Goal: Obtain resource: Obtain resource

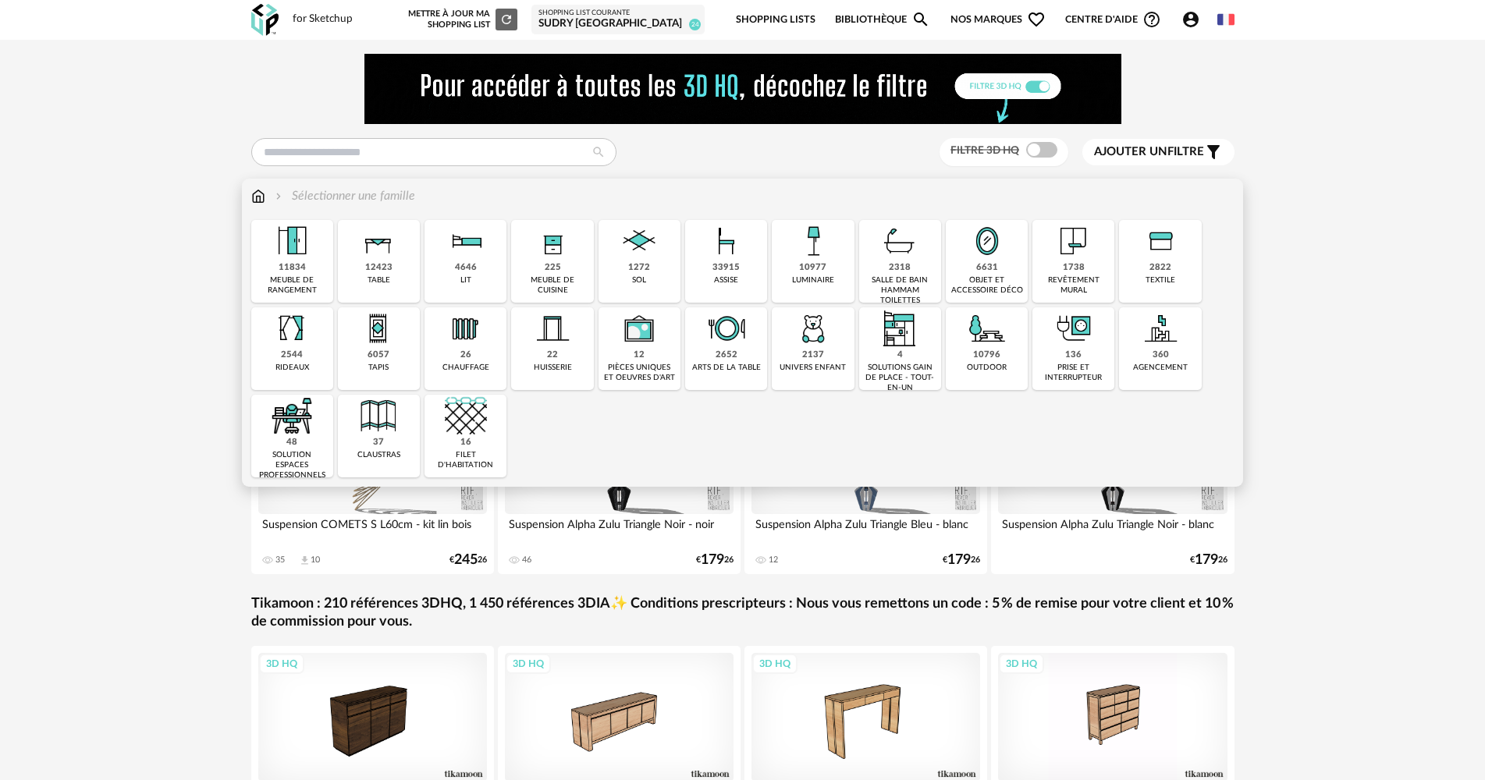
click at [738, 262] on div "33915" at bounding box center [725, 268] width 27 height 12
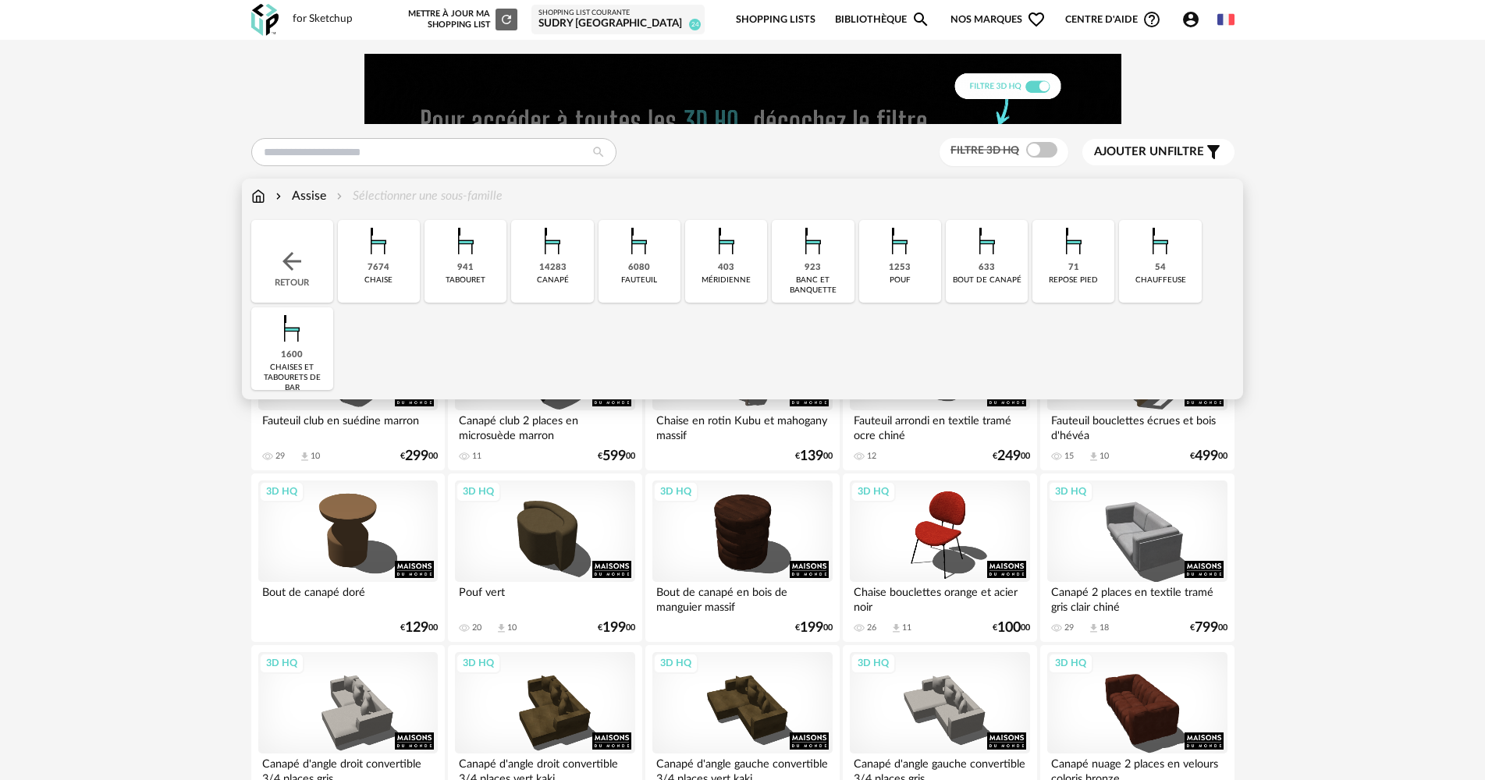
click at [879, 258] on img at bounding box center [900, 241] width 42 height 42
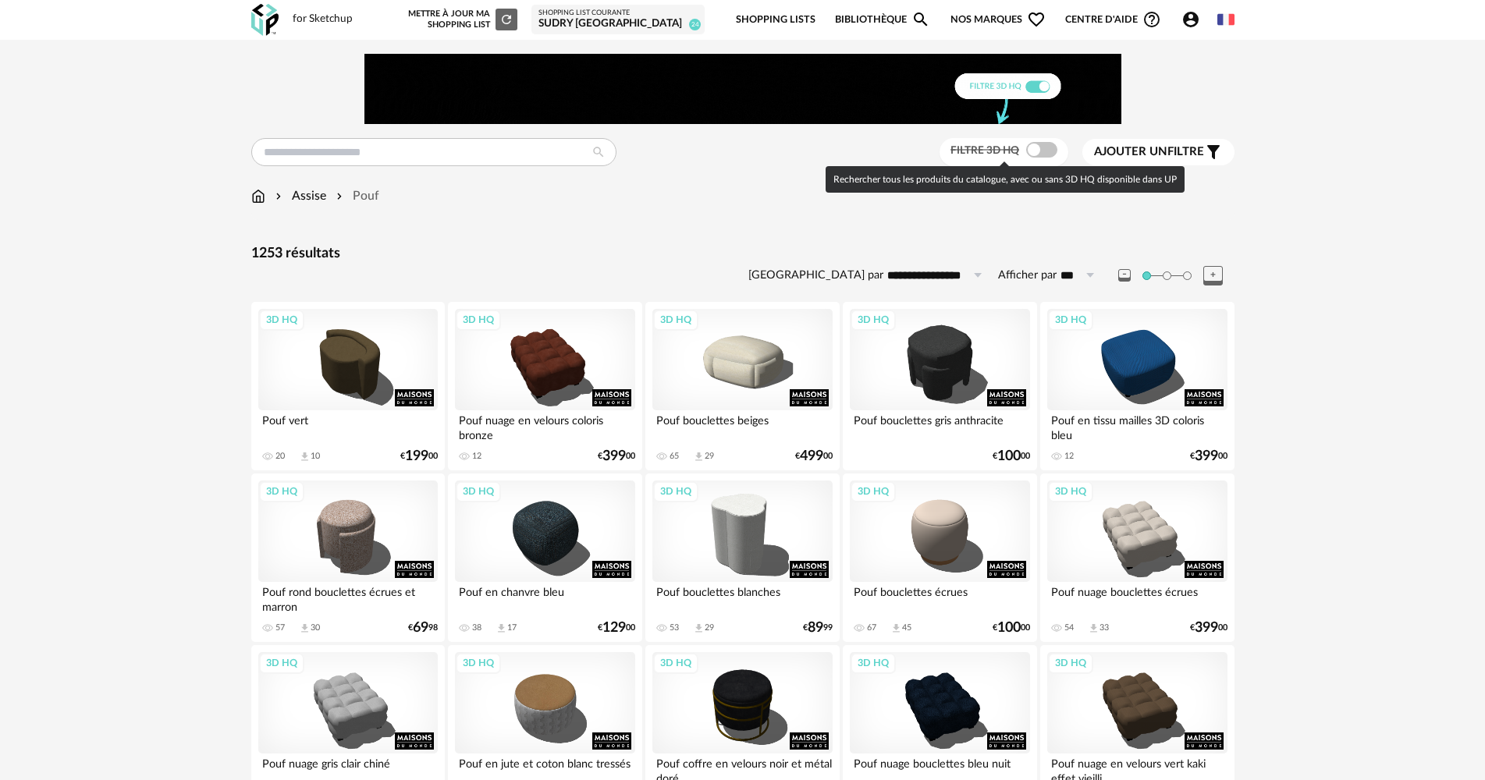
click at [1031, 147] on span at bounding box center [1041, 150] width 31 height 16
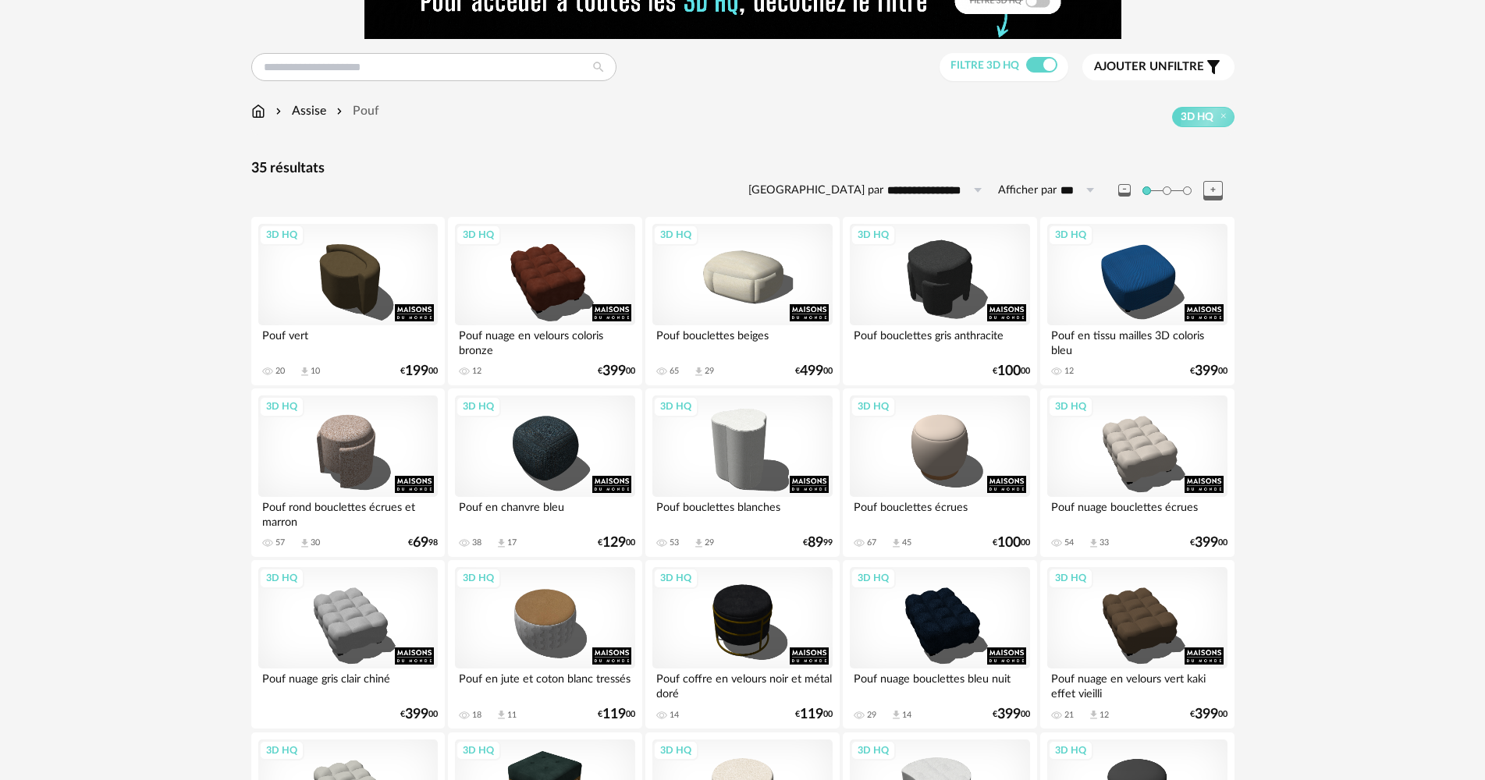
scroll to position [78, 0]
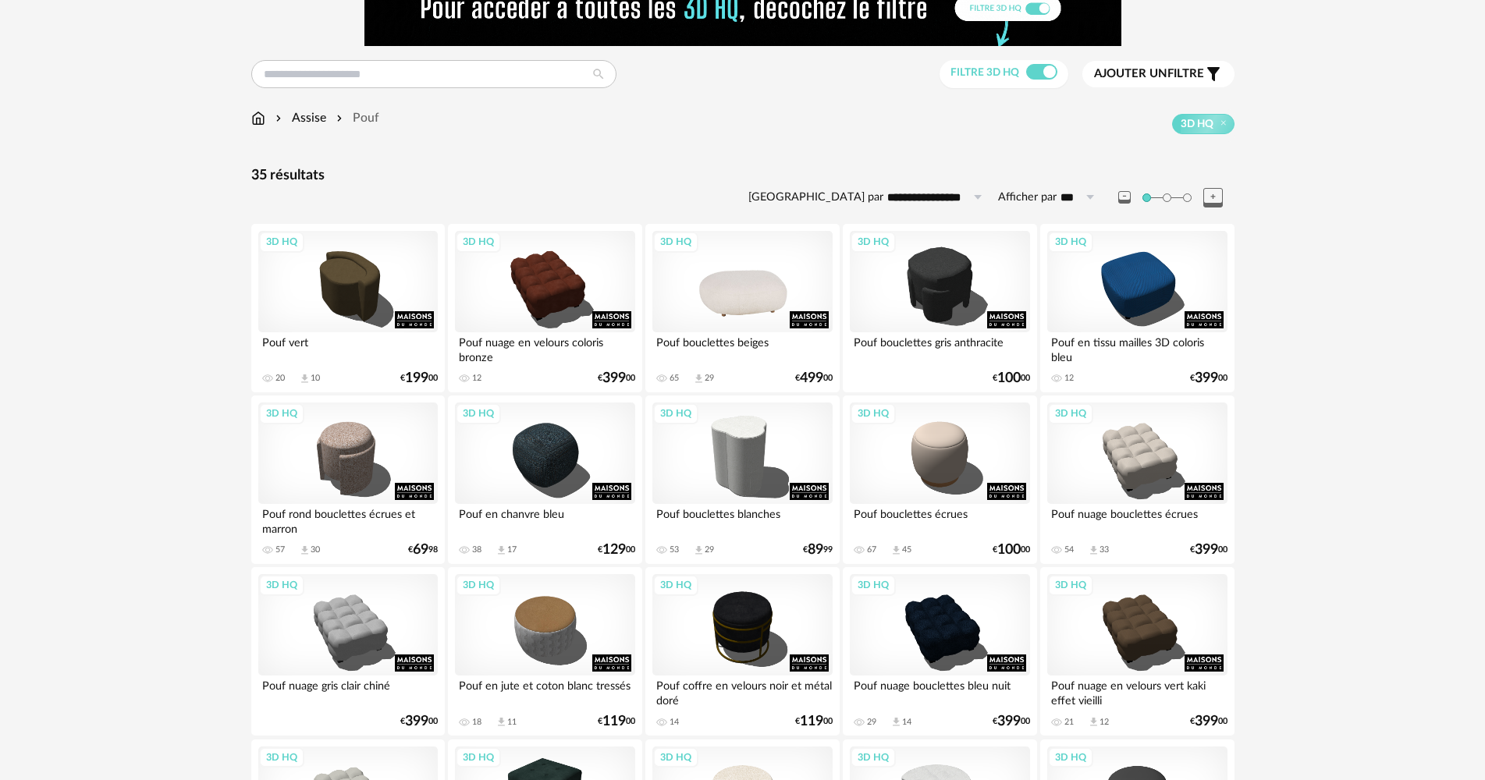
click at [783, 274] on div "3D HQ" at bounding box center [741, 281] width 179 height 101
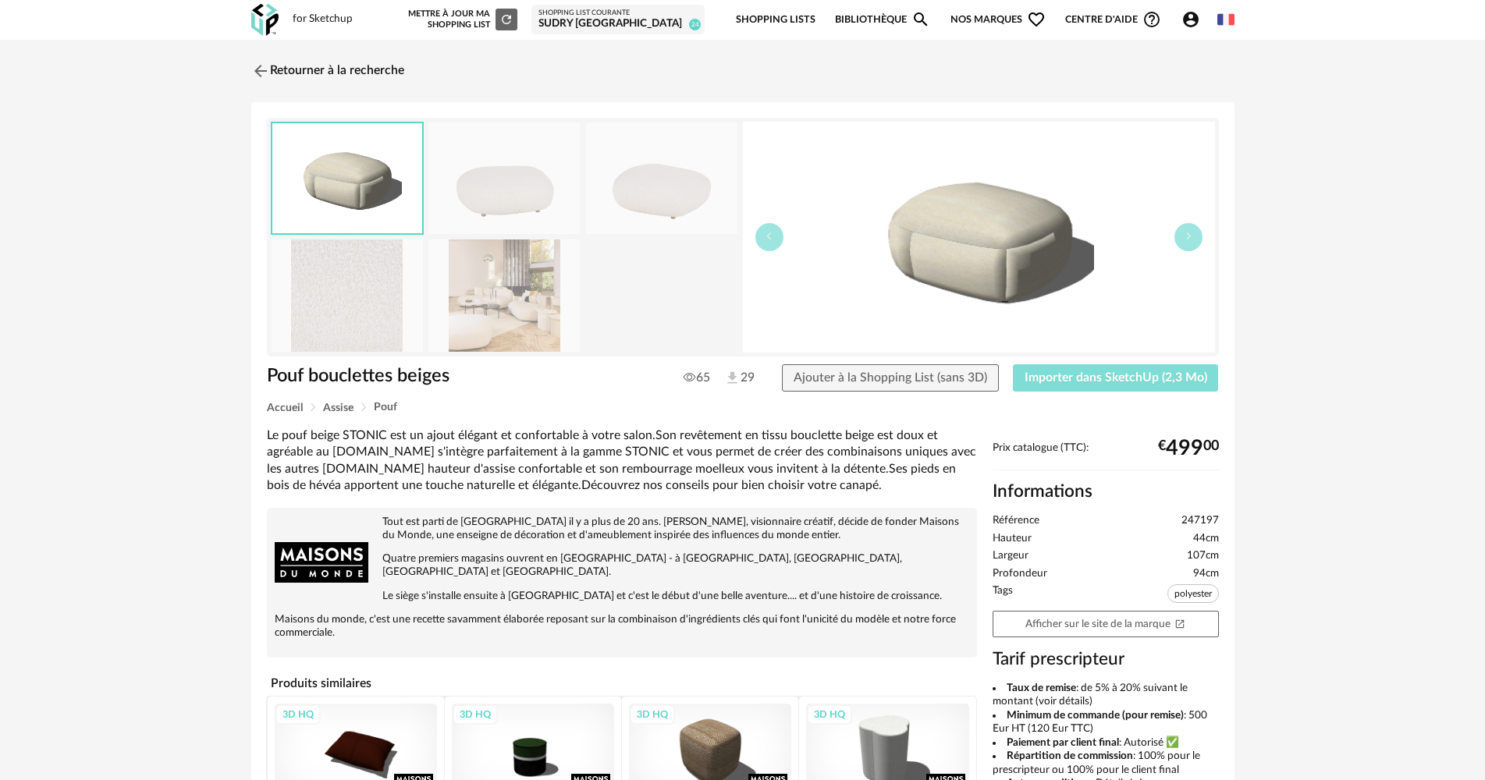
click at [1176, 378] on span "Importer dans SketchUp (2,3 Mo)" at bounding box center [1116, 377] width 183 height 12
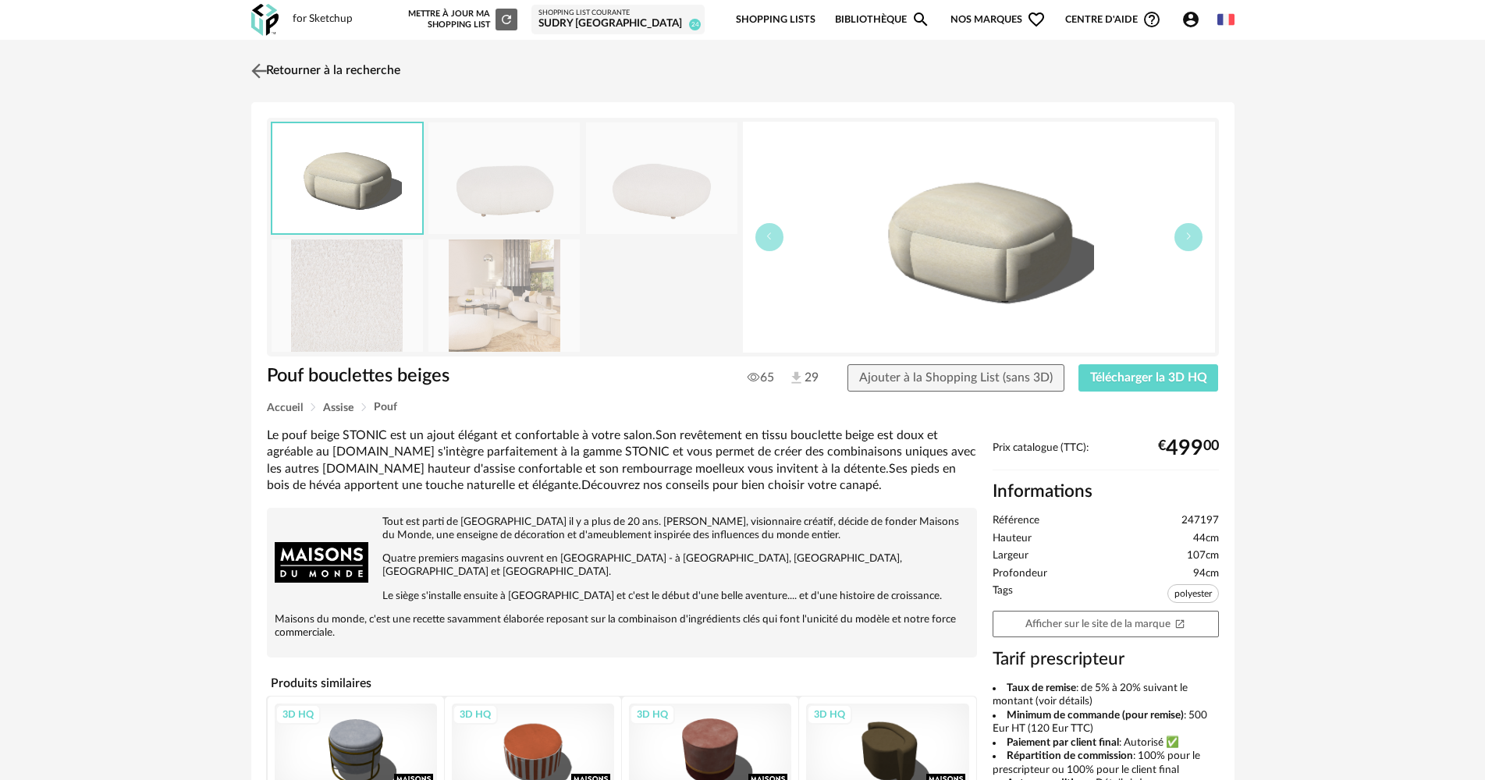
click at [376, 62] on link "Retourner à la recherche" at bounding box center [323, 71] width 153 height 34
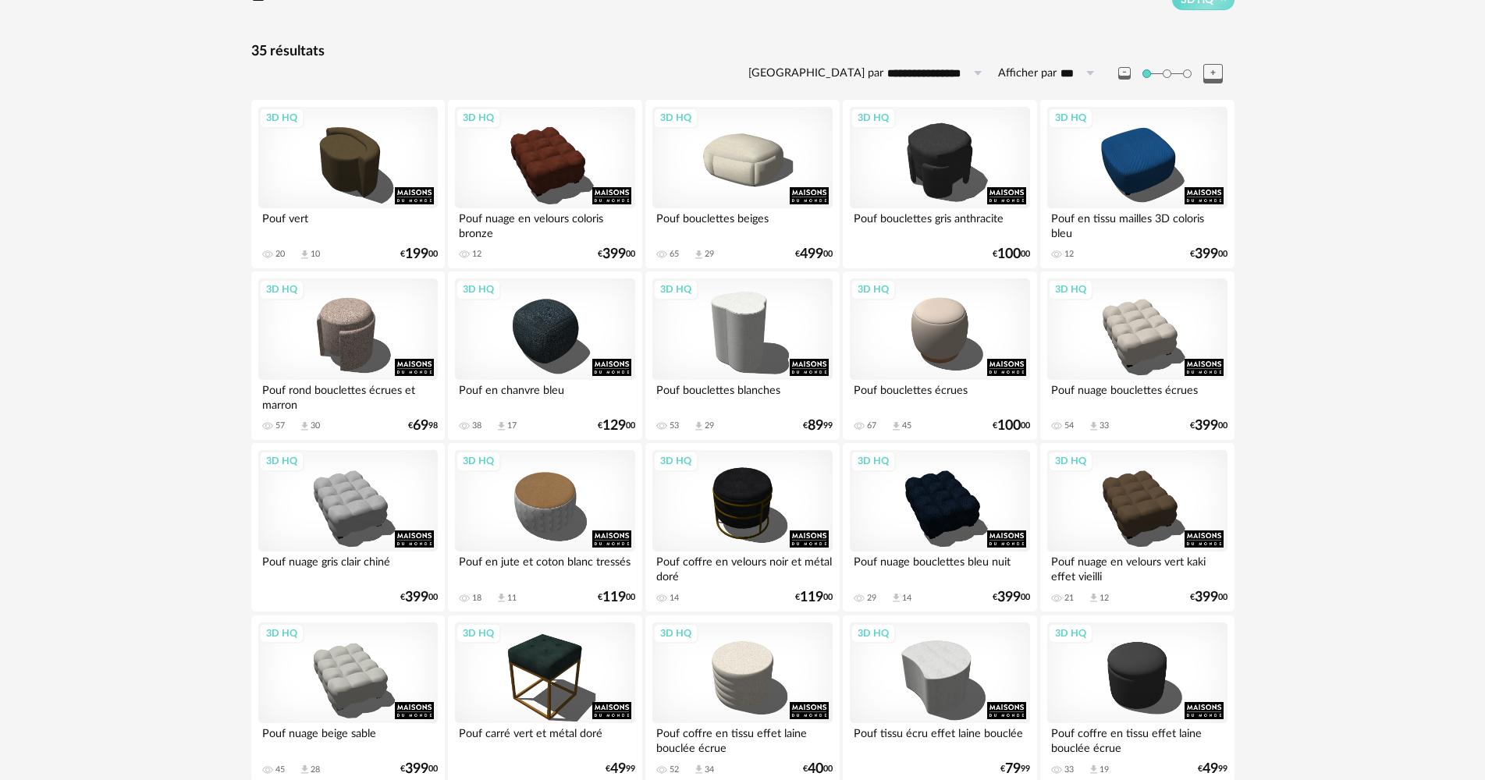
scroll to position [245, 0]
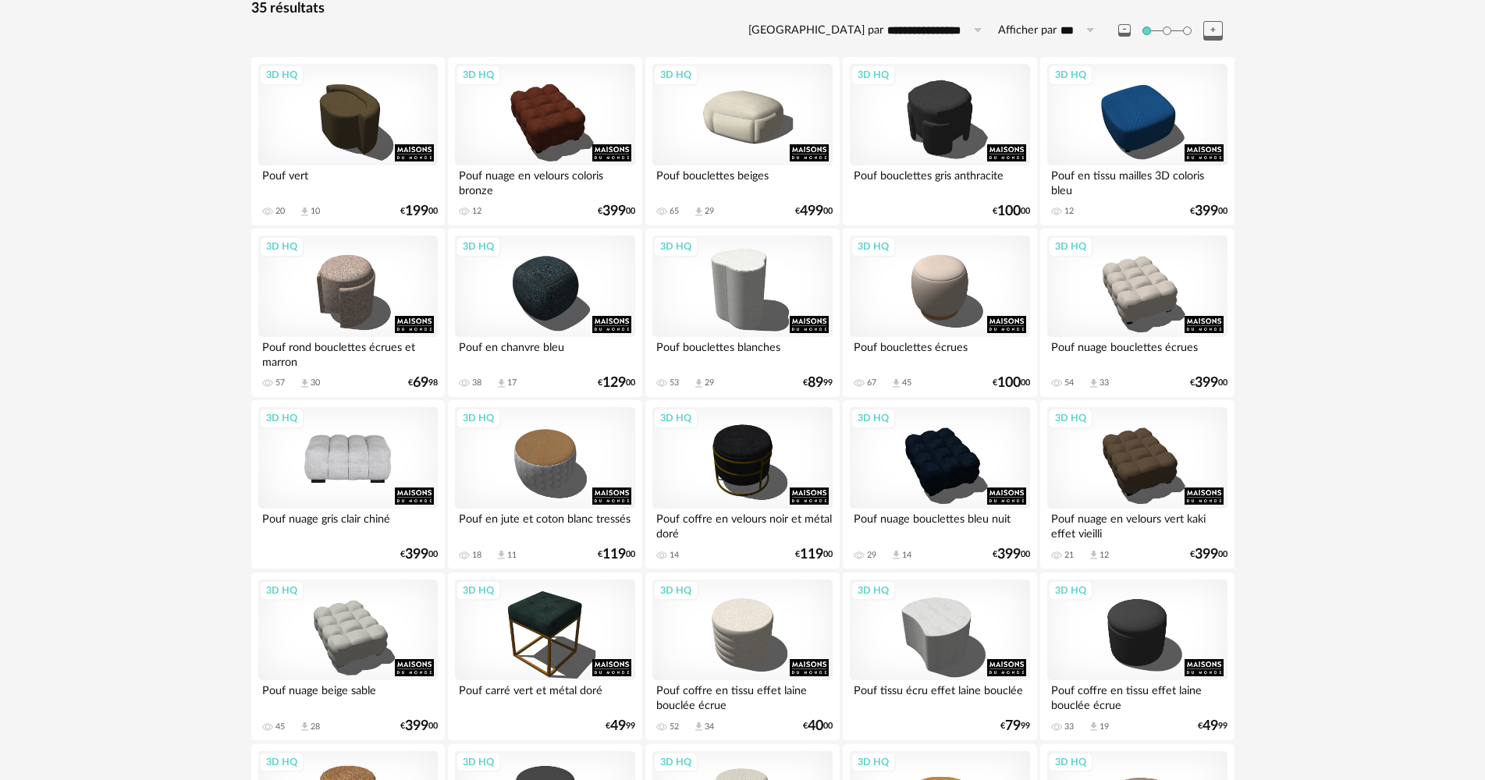
click at [374, 465] on div "3D HQ" at bounding box center [347, 457] width 179 height 101
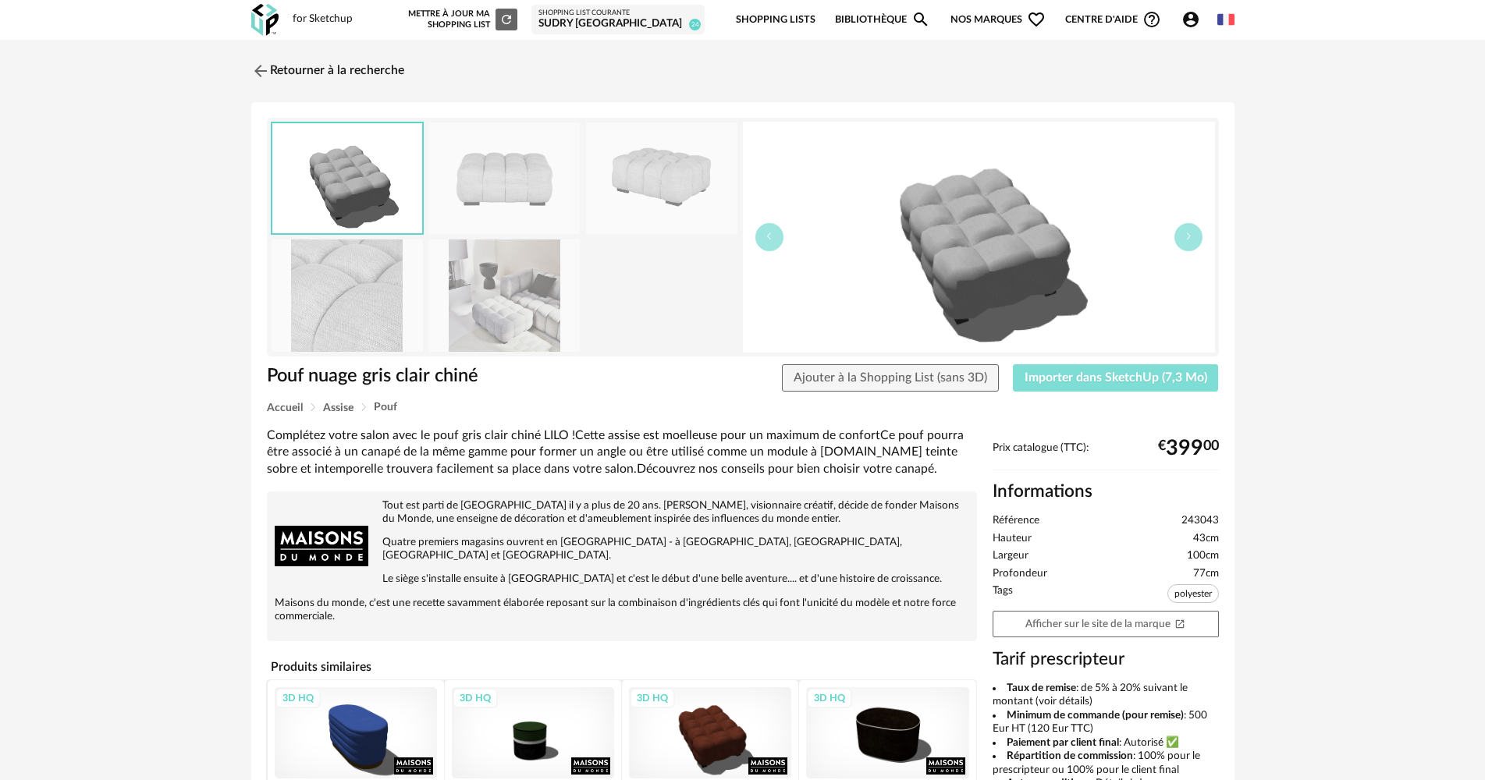
click at [1170, 385] on button "Importer dans SketchUp (7,3 Mo)" at bounding box center [1116, 378] width 206 height 28
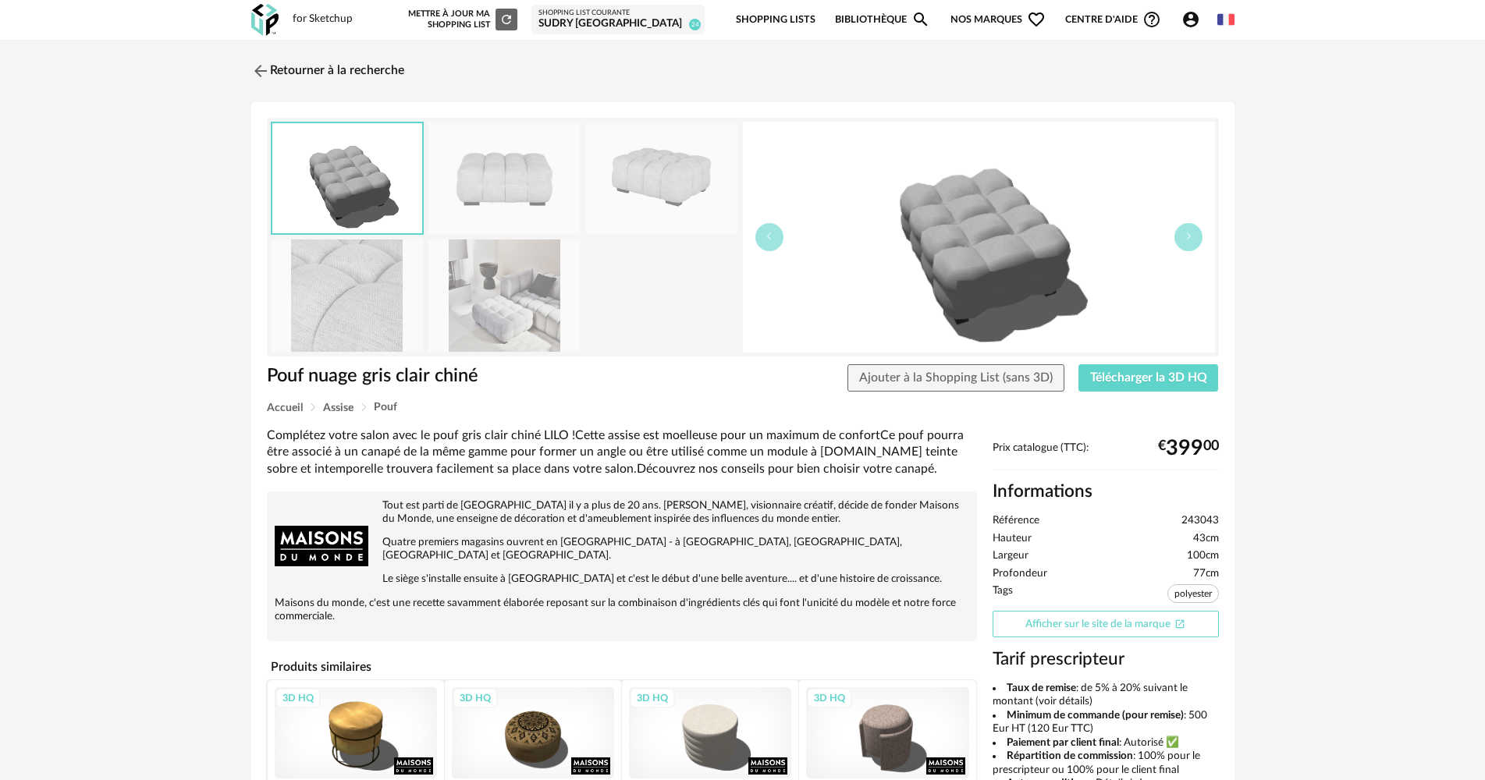
click at [1132, 626] on link "Afficher sur le site de la marque Open In New icon" at bounding box center [1106, 624] width 226 height 27
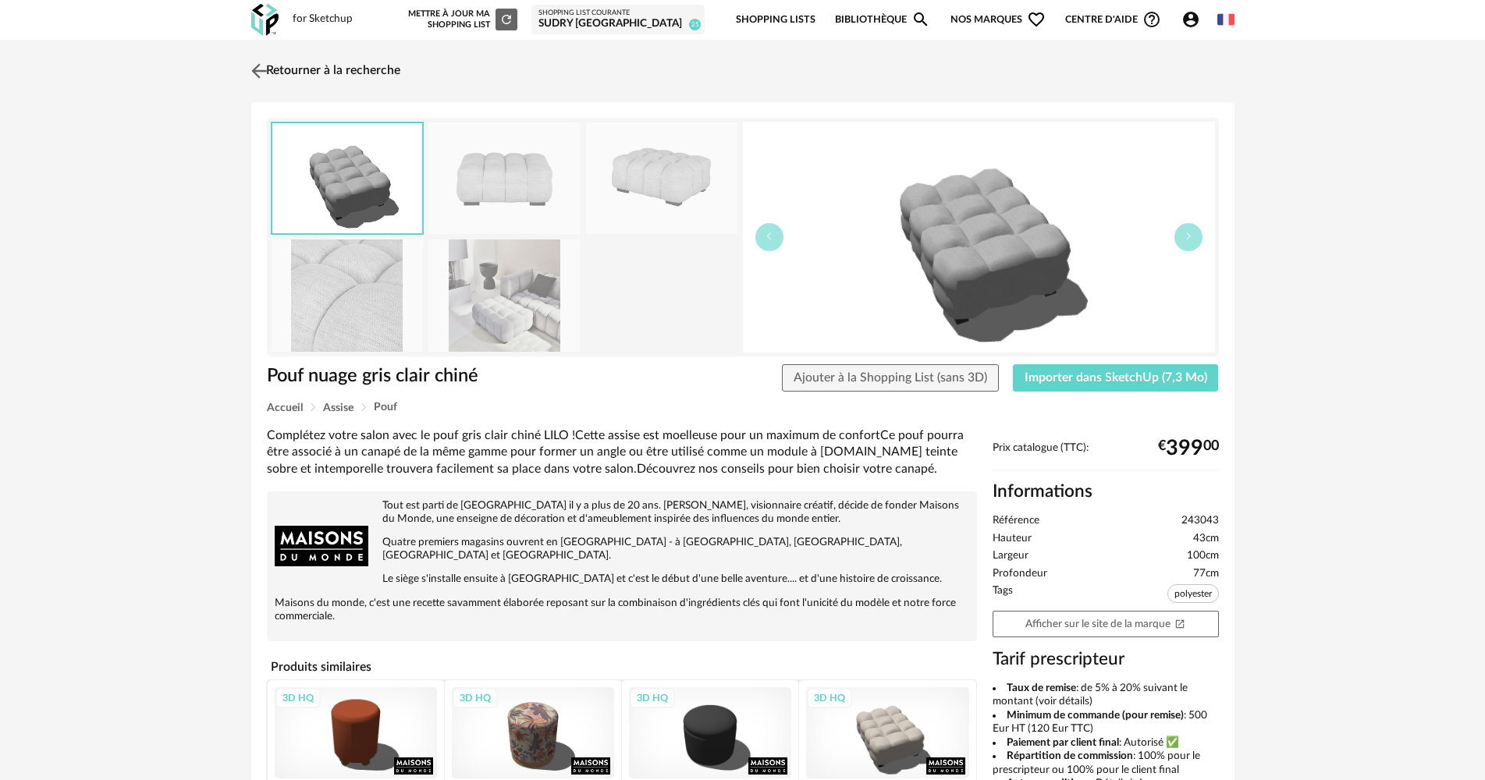
click at [302, 56] on link "Retourner à la recherche" at bounding box center [323, 71] width 153 height 34
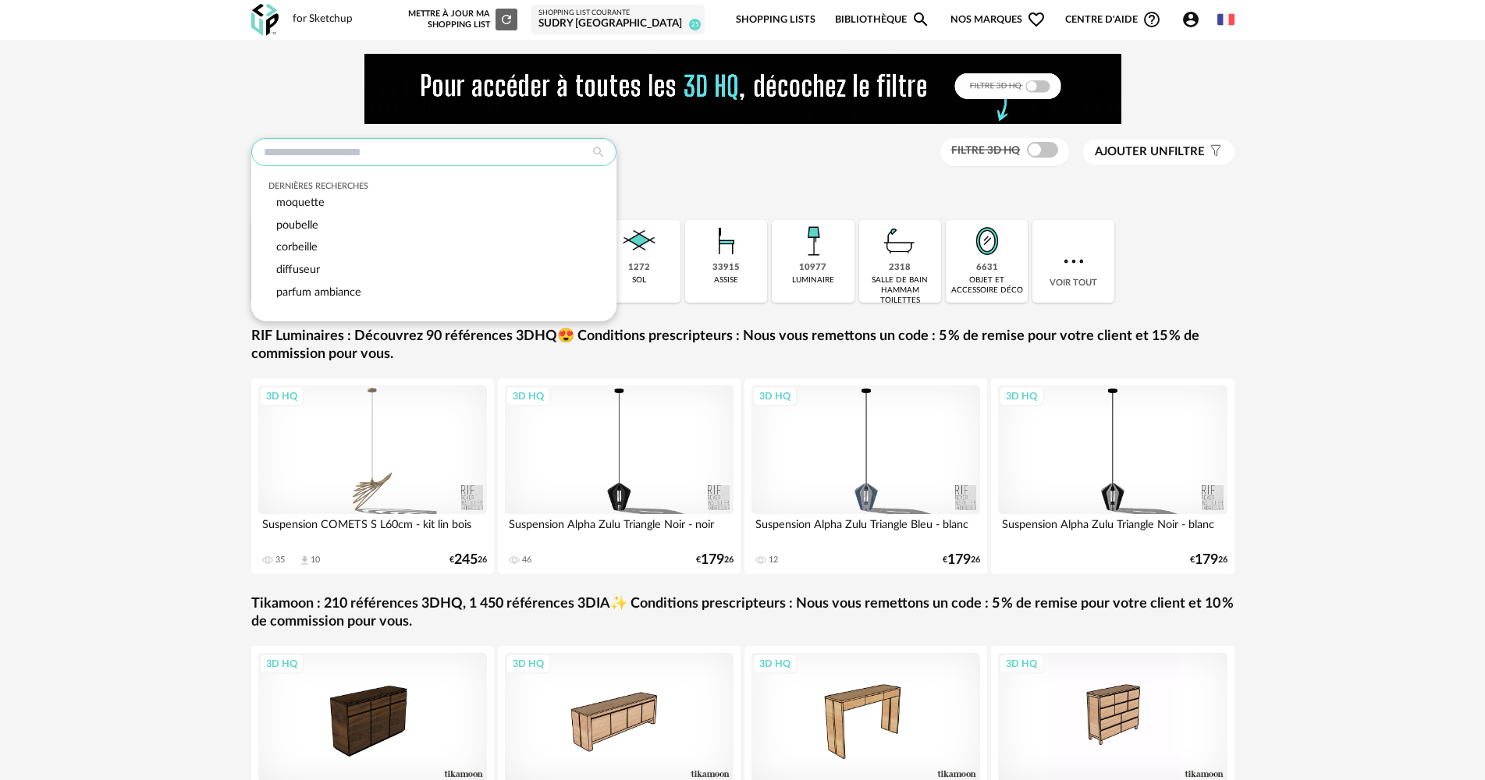
click at [466, 151] on input "text" at bounding box center [433, 152] width 365 height 28
click at [116, 166] on div "Dernières recherches moquette poubelle corbeille diffuseur parfum ambiance Filt…" at bounding box center [742, 465] width 1485 height 851
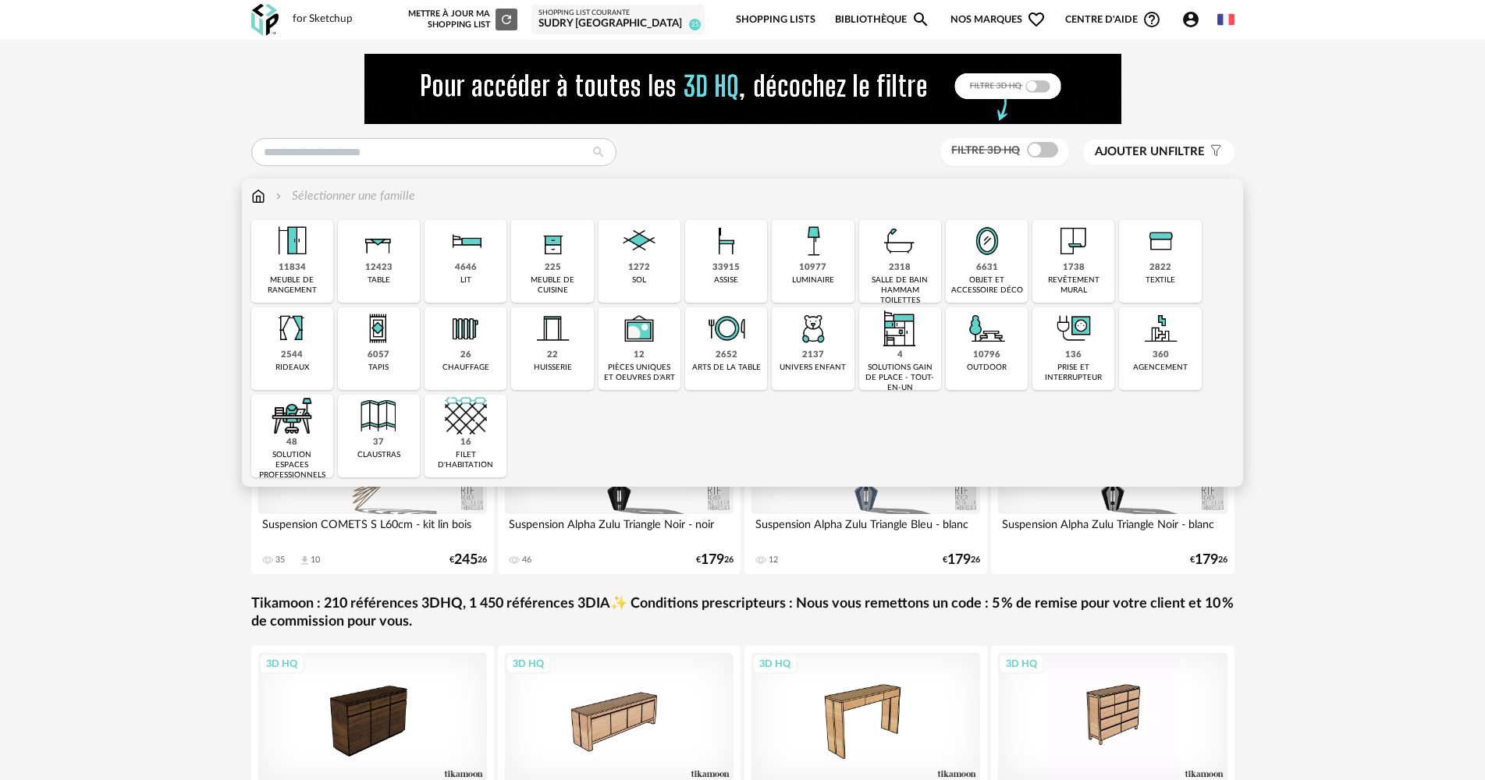
click at [247, 187] on div "Sélectionner une famille Close icon 11834 meuble de rangement 12423 table 4646 …" at bounding box center [742, 333] width 1001 height 308
click at [261, 202] on img at bounding box center [258, 196] width 14 height 18
click at [829, 268] on div "10977 luminaire" at bounding box center [813, 261] width 82 height 83
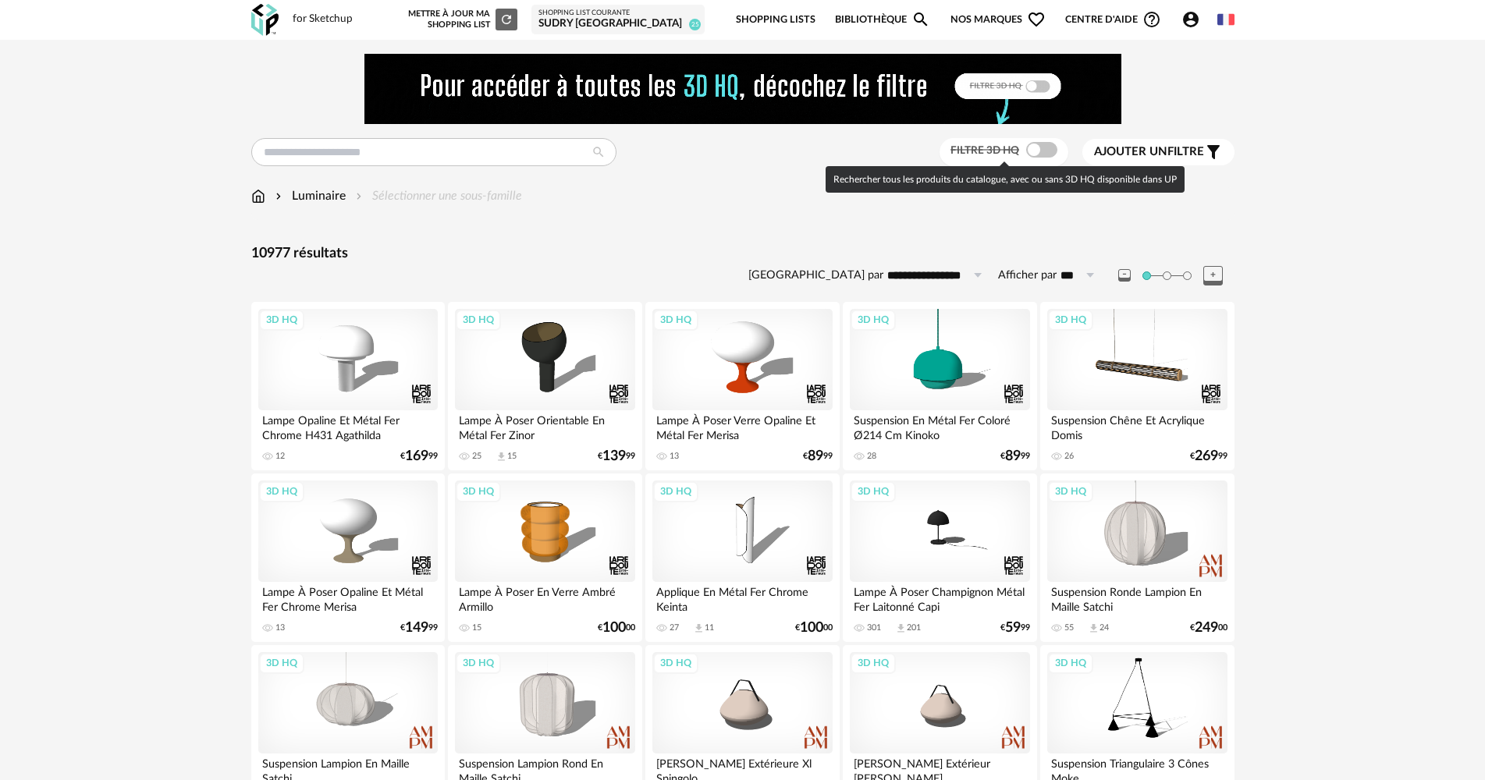
click at [1029, 146] on span at bounding box center [1041, 150] width 31 height 16
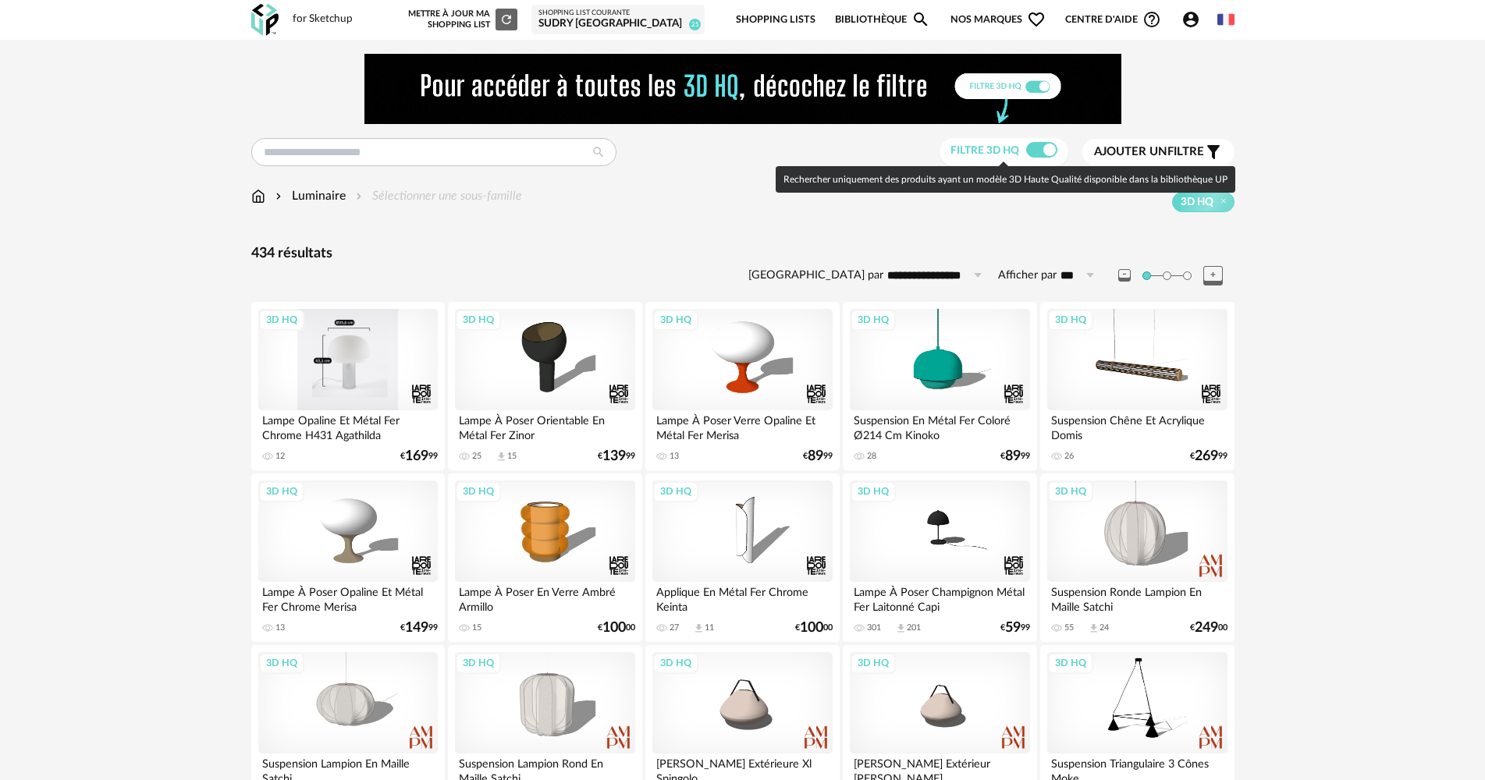
click at [344, 371] on div "3D HQ" at bounding box center [347, 359] width 179 height 101
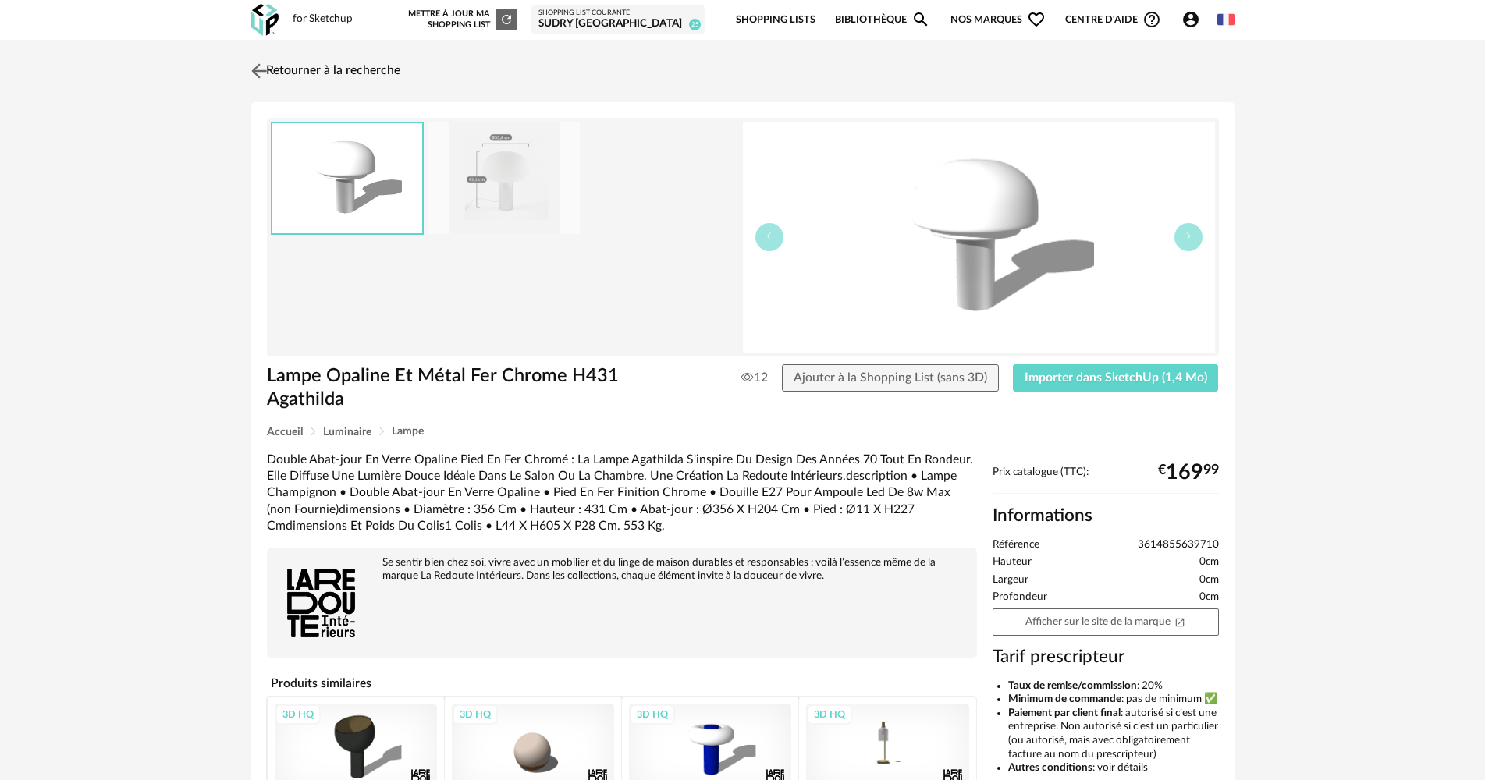
click at [318, 79] on link "Retourner à la recherche" at bounding box center [323, 71] width 153 height 34
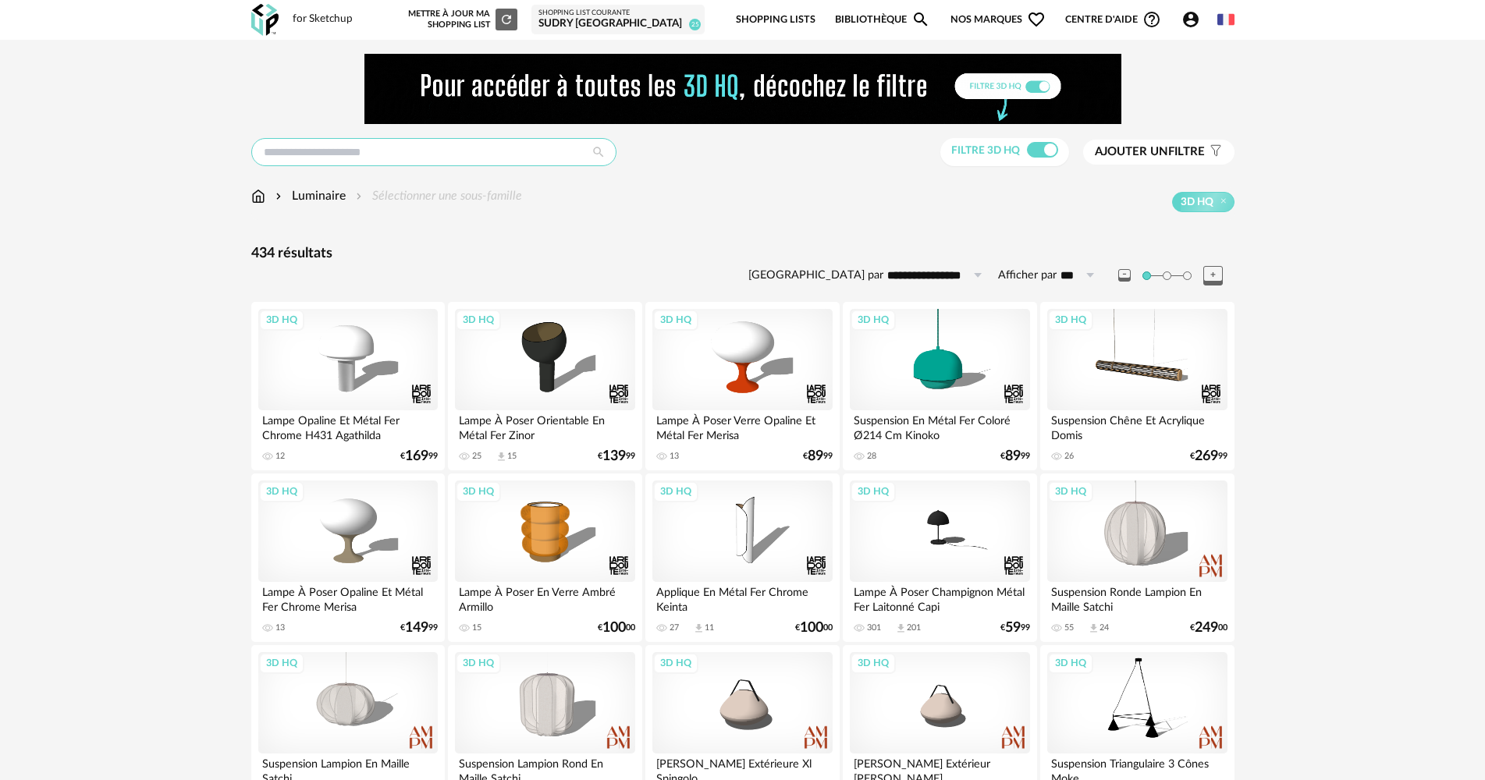
click at [453, 151] on input "text" at bounding box center [433, 152] width 365 height 28
type input "**********"
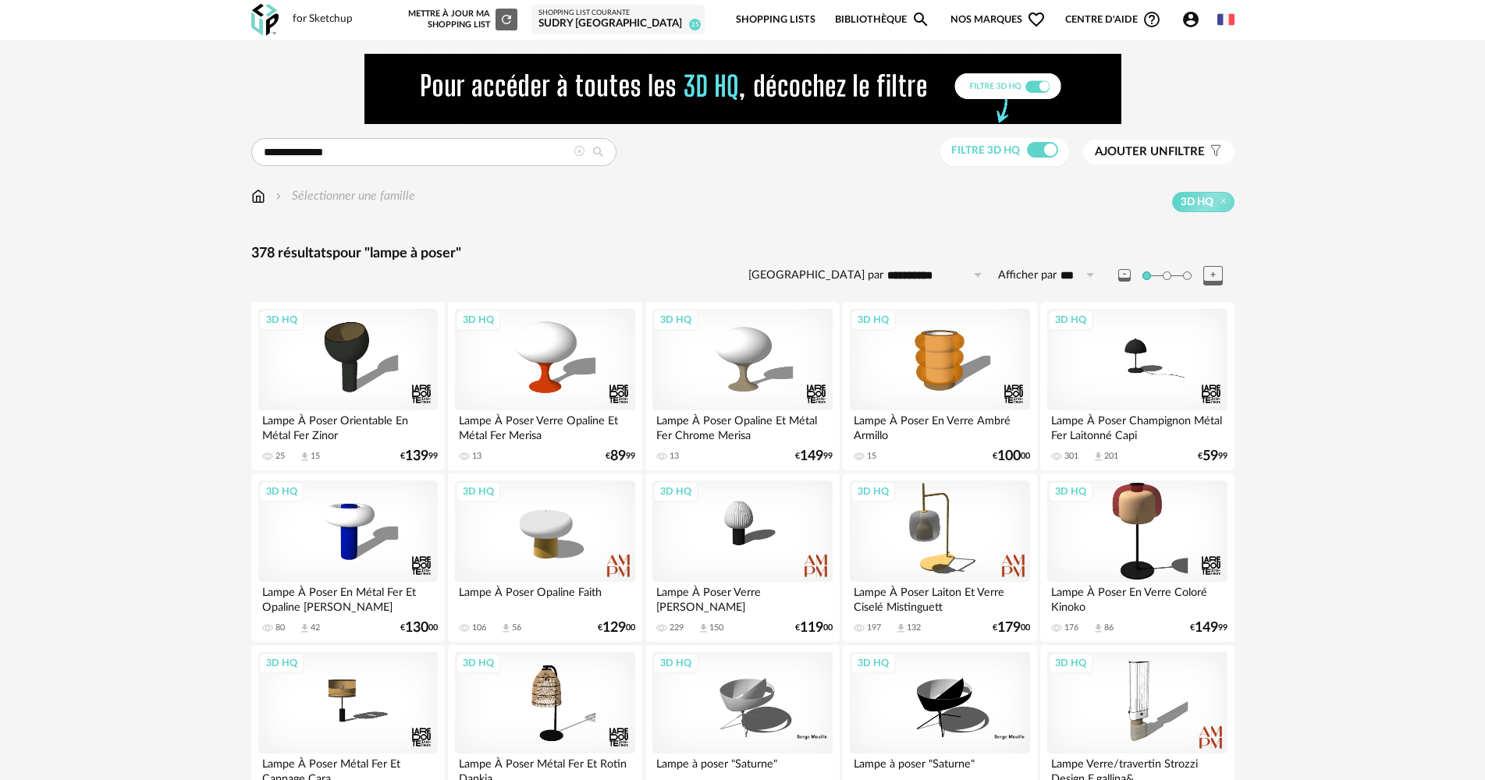
click at [930, 282] on input "**********" at bounding box center [937, 275] width 108 height 25
click at [939, 333] on li "Prix croissant" at bounding box center [949, 342] width 131 height 27
type input "**********"
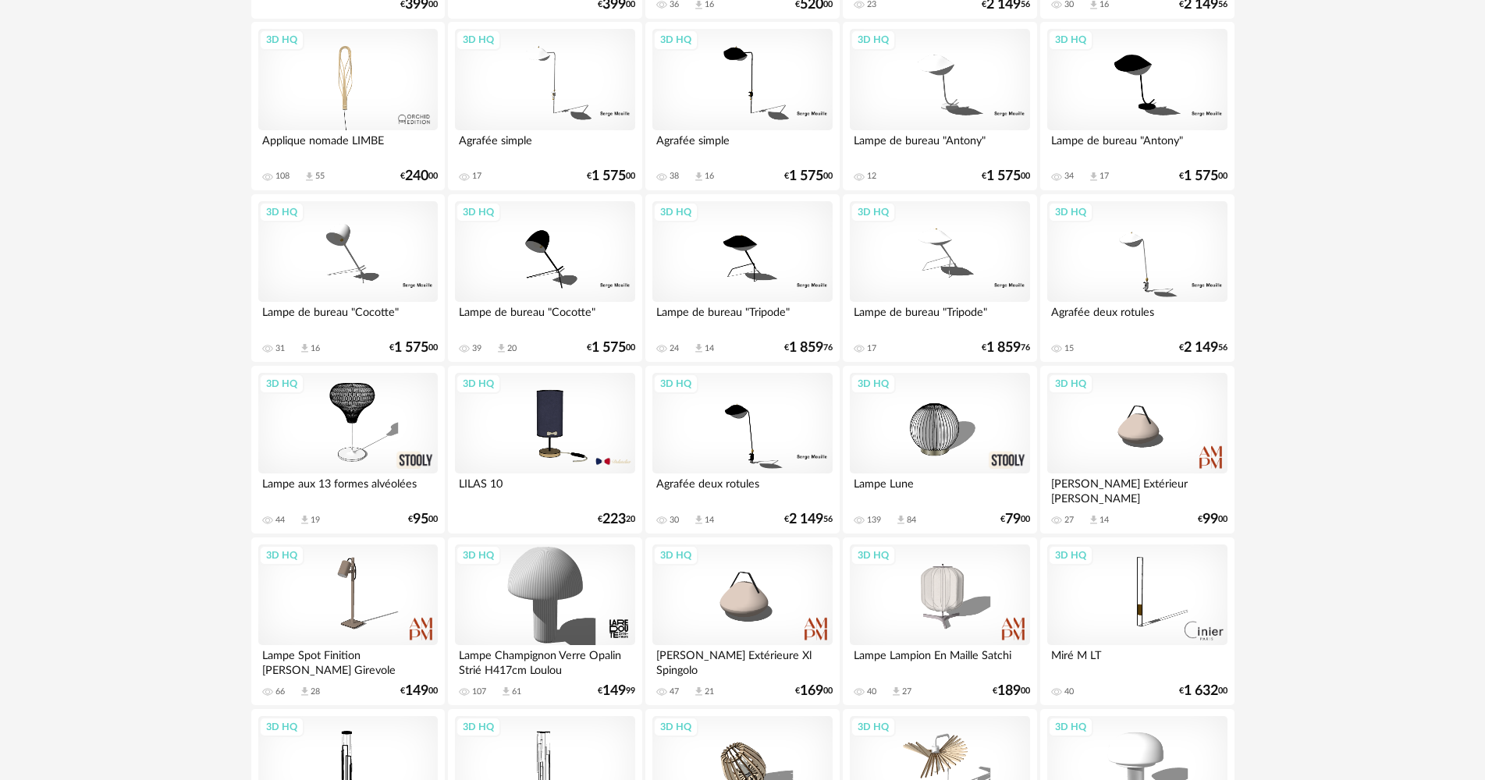
scroll to position [2497, 0]
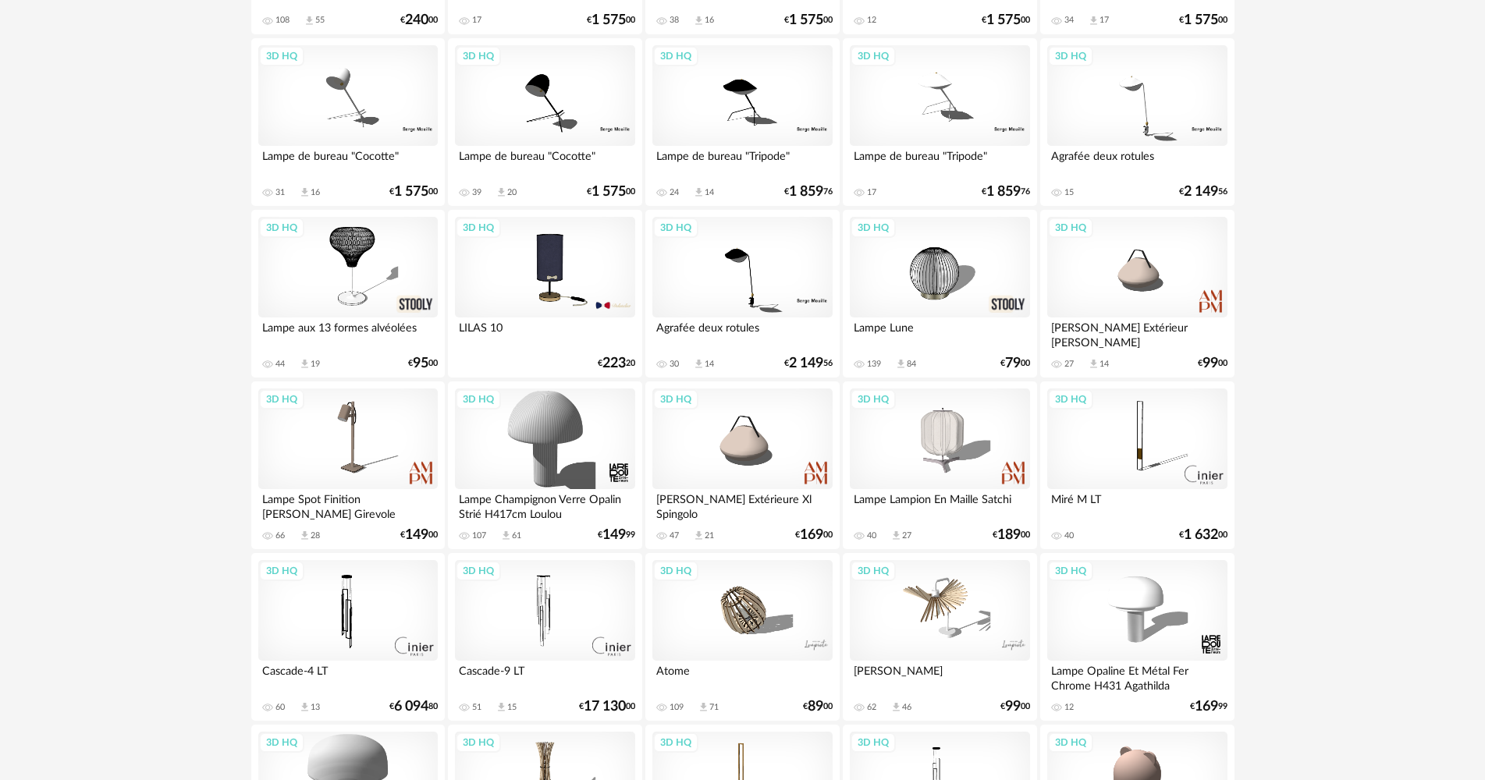
click at [938, 272] on div "3D HQ" at bounding box center [939, 267] width 179 height 101
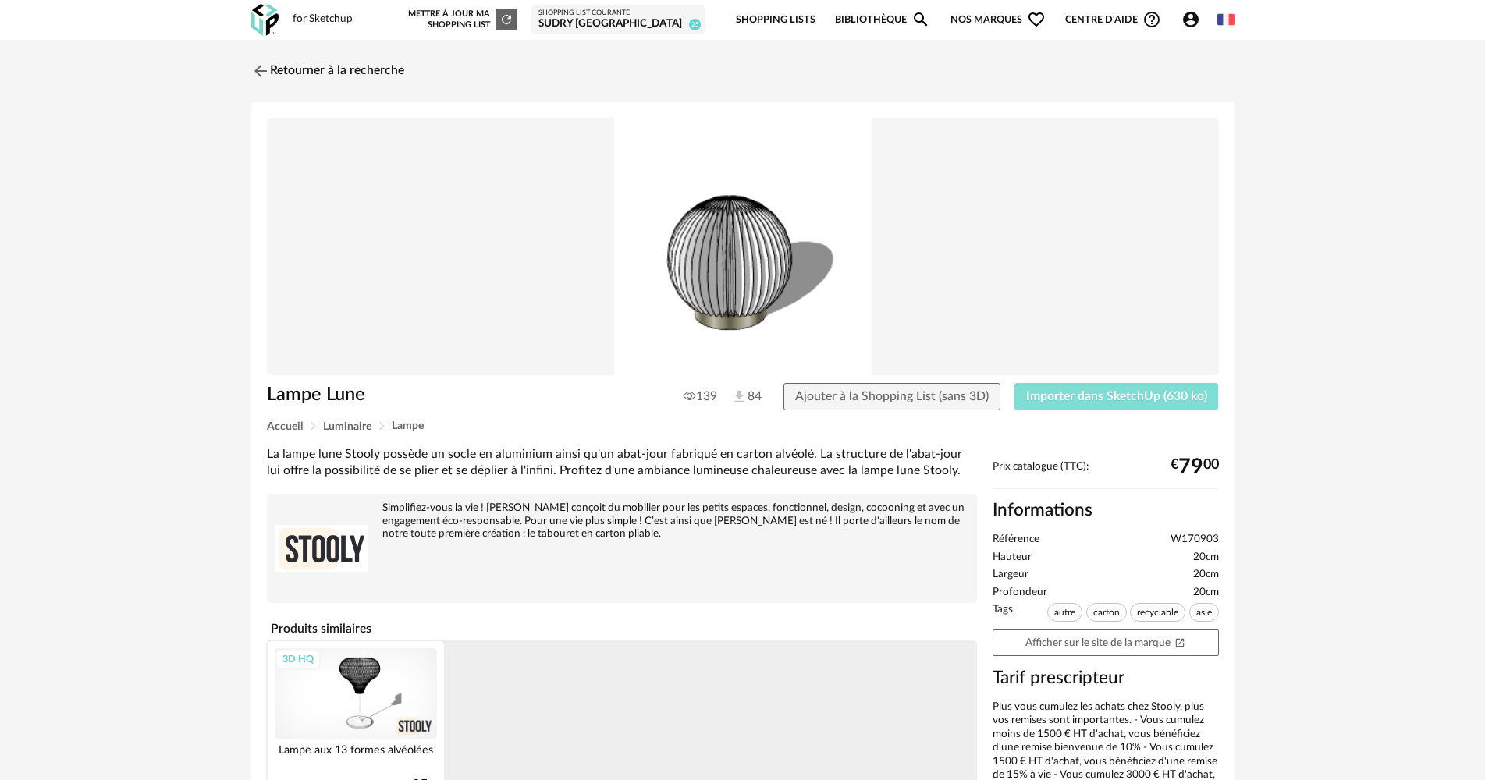
click at [1072, 400] on span "Importer dans SketchUp (630 ko)" at bounding box center [1116, 396] width 181 height 12
click at [328, 73] on link "Retourner à la recherche" at bounding box center [323, 71] width 153 height 34
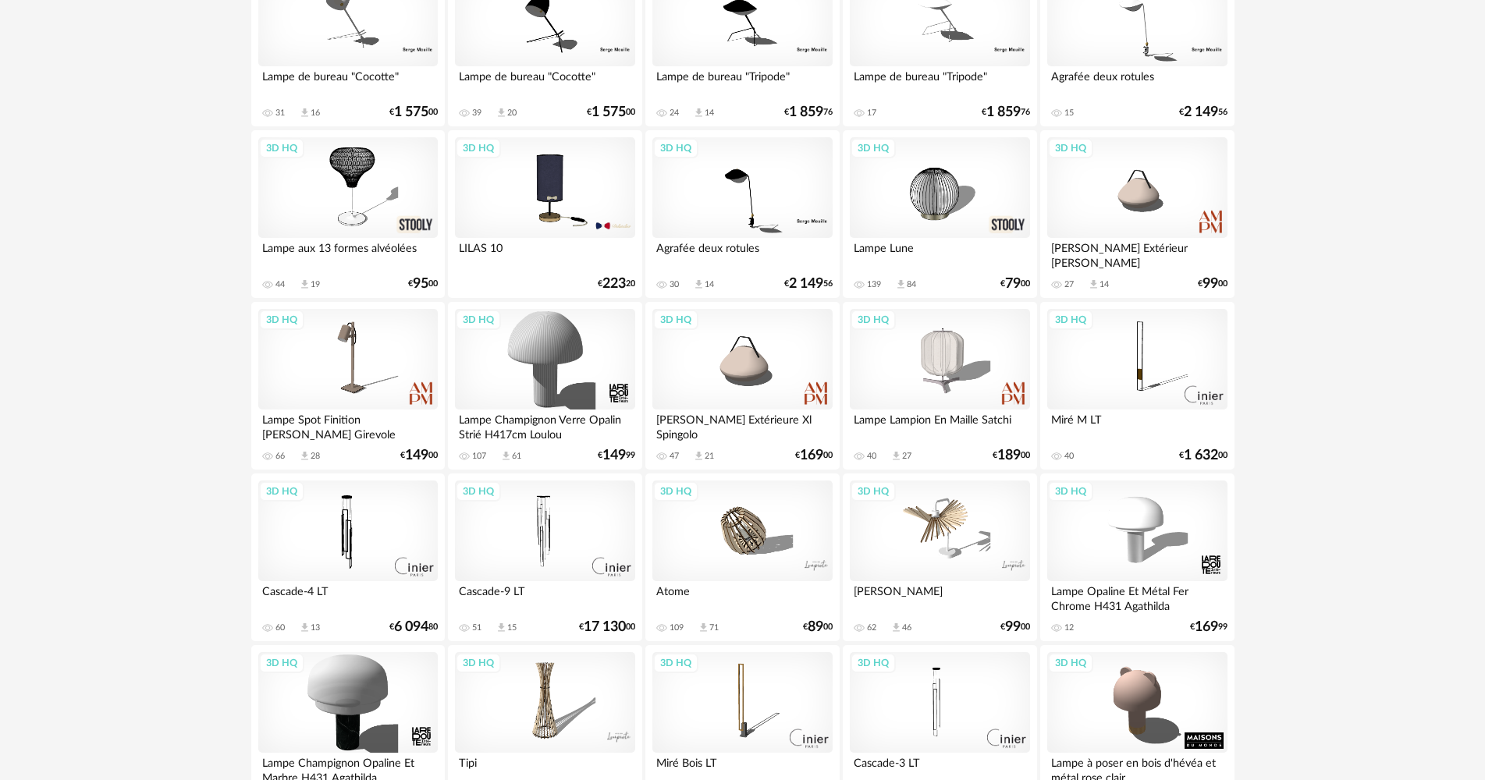
scroll to position [2649, 0]
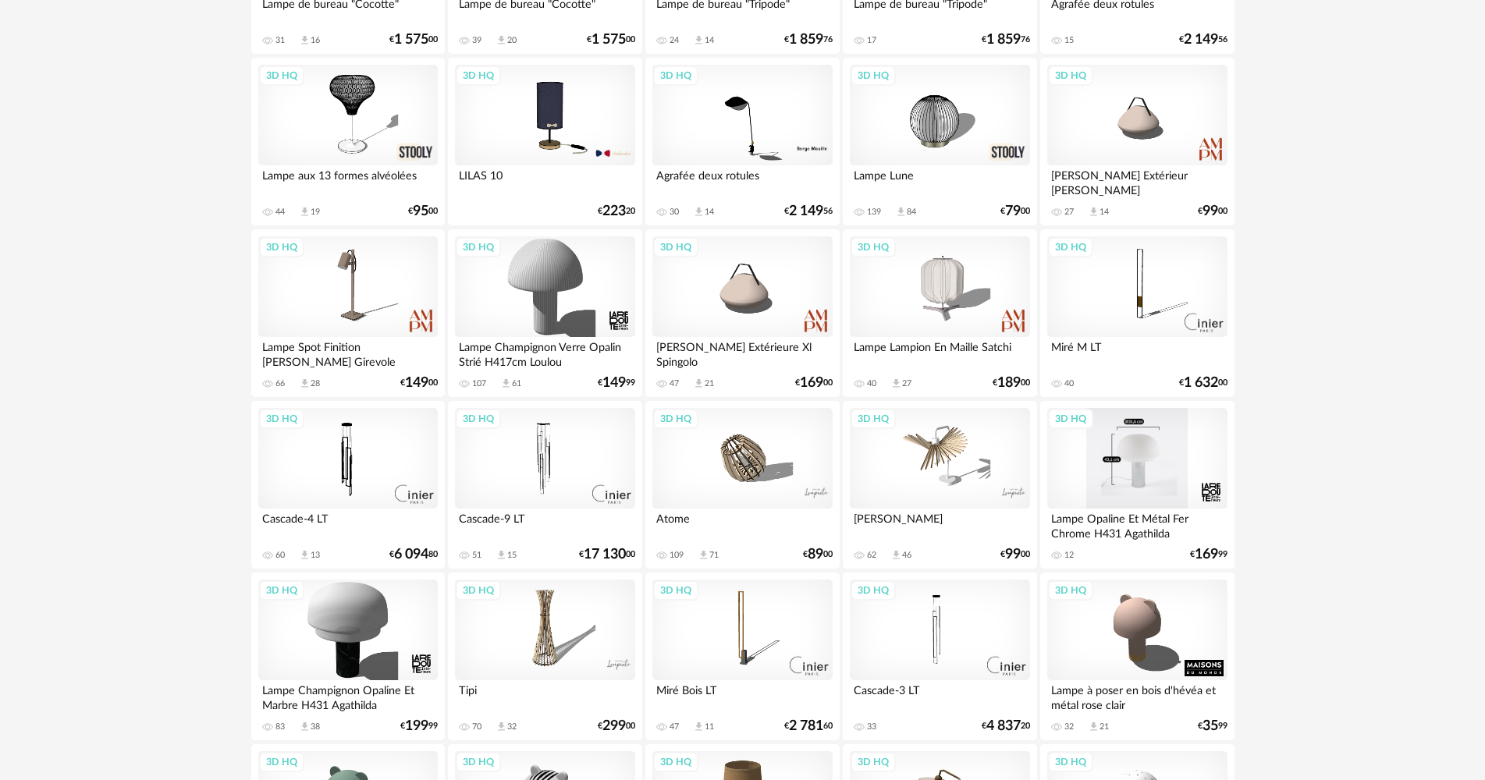
click at [1188, 462] on div "3D HQ" at bounding box center [1136, 458] width 179 height 101
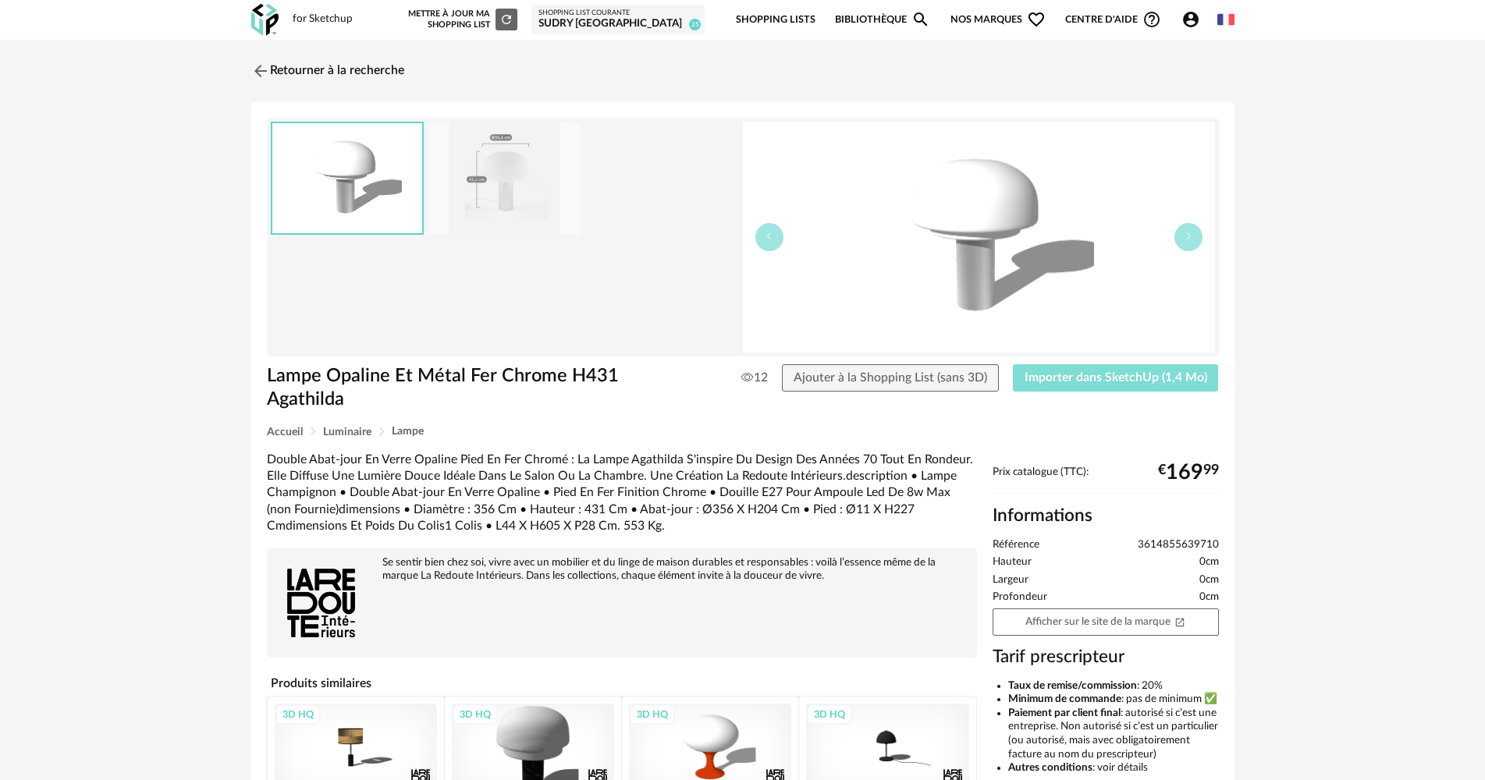
click at [1147, 388] on button "Importer dans SketchUp (1,4 Mo)" at bounding box center [1116, 378] width 206 height 28
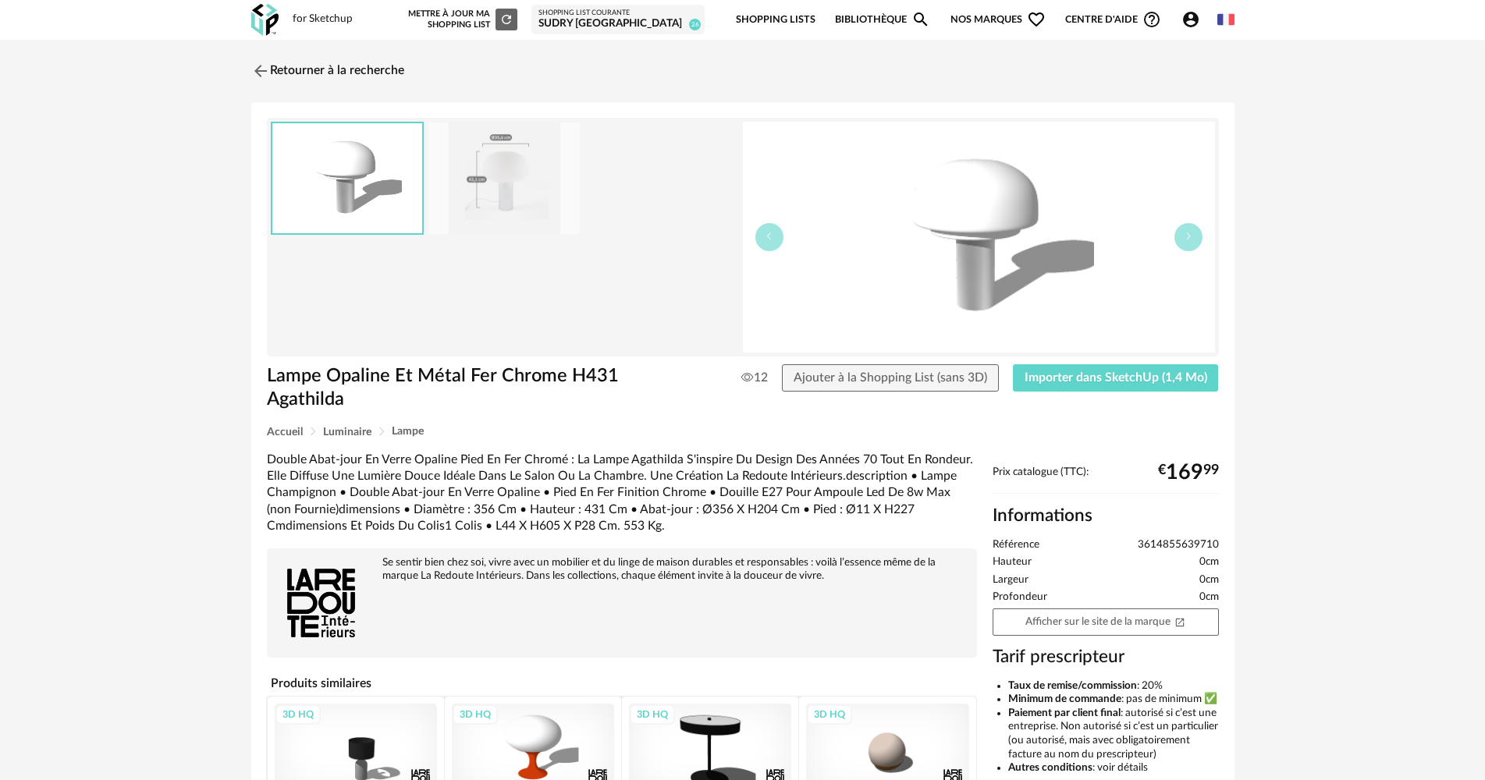
click at [1090, 607] on div "Prix catalogue (TTC): € 169 99 Informations Référence 3614855639710 Hauteur 0cm…" at bounding box center [1106, 710] width 242 height 489
click at [1095, 628] on link "Afficher sur le site de la marque Open In New icon" at bounding box center [1106, 622] width 226 height 27
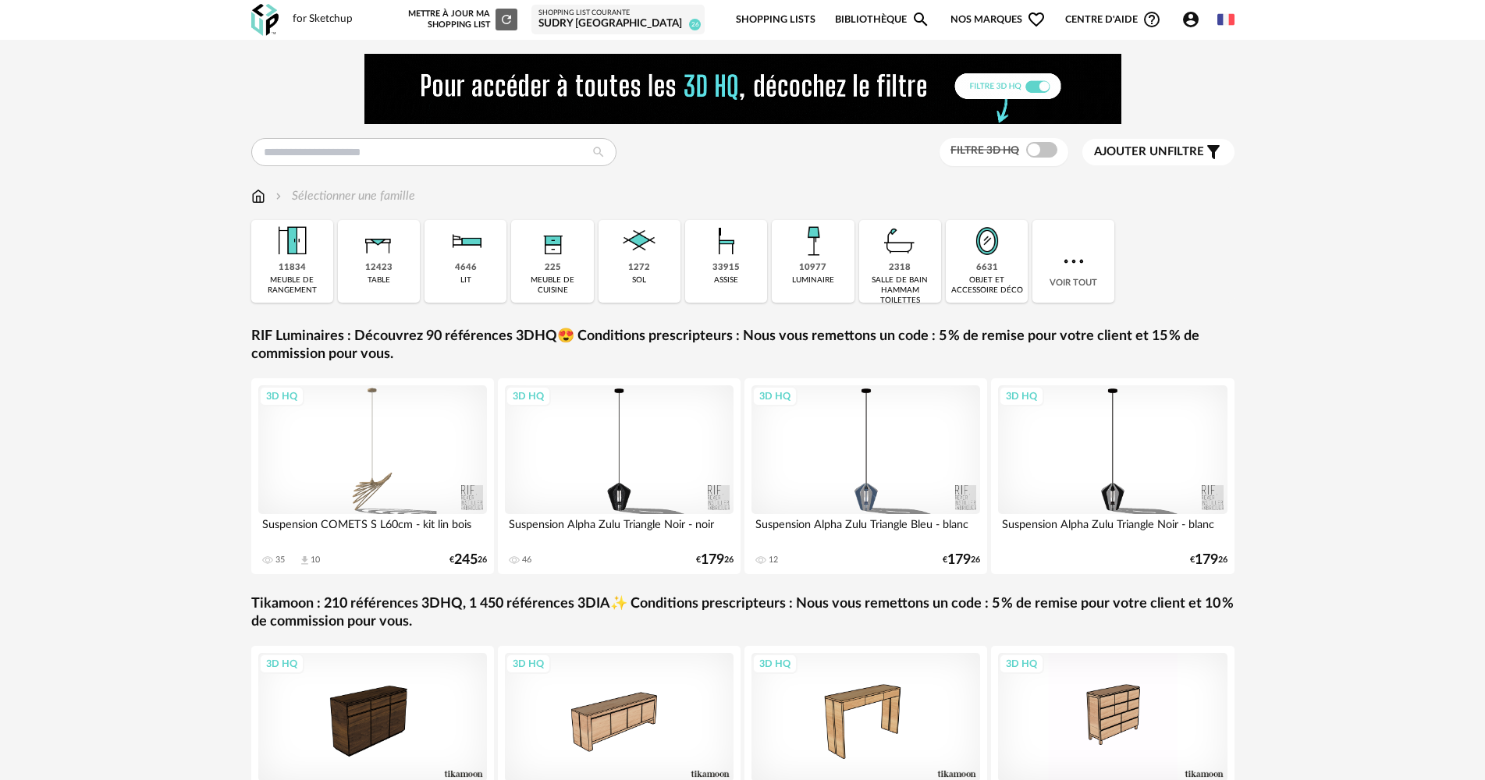
click at [812, 260] on img at bounding box center [813, 241] width 42 height 42
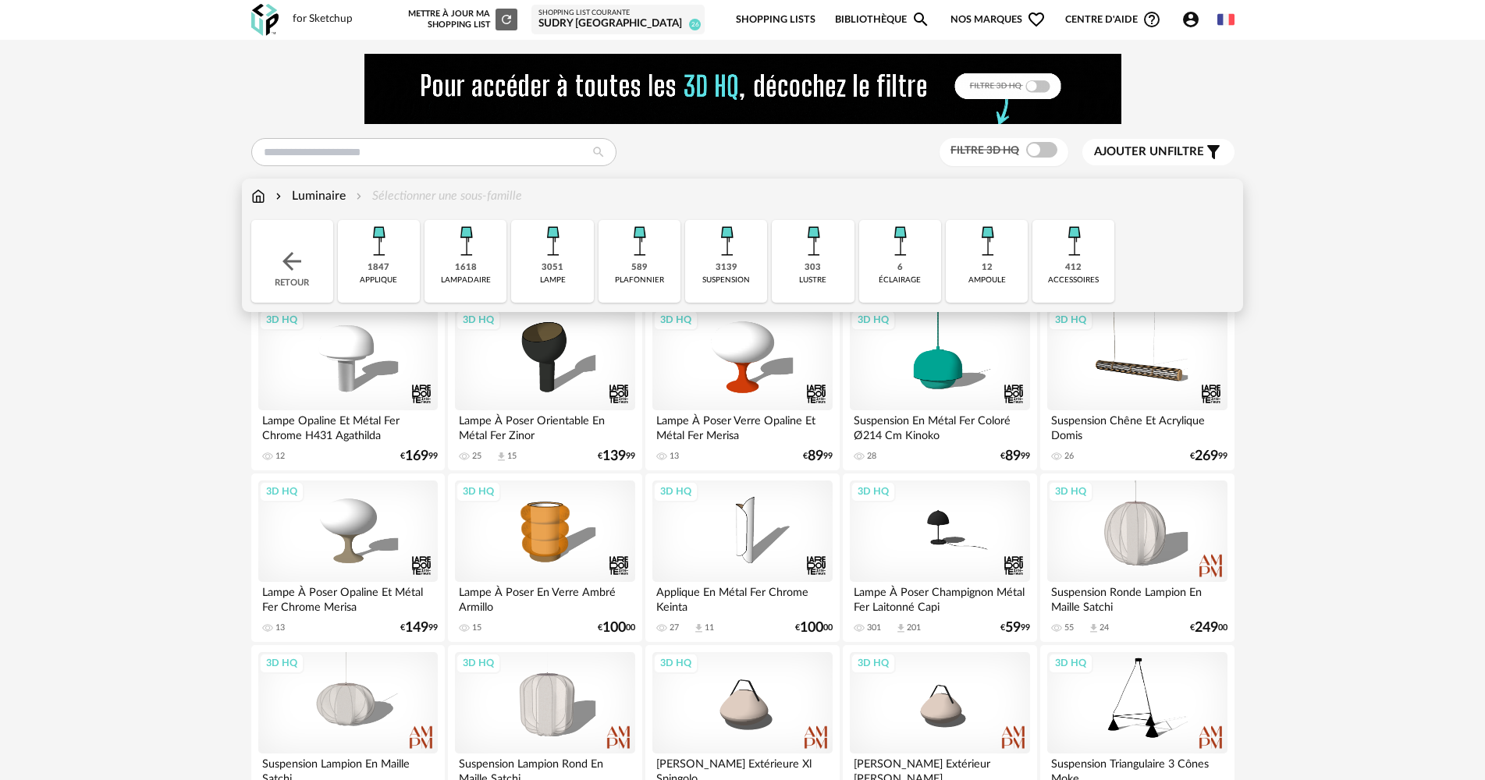
click at [638, 272] on div "589" at bounding box center [639, 268] width 16 height 12
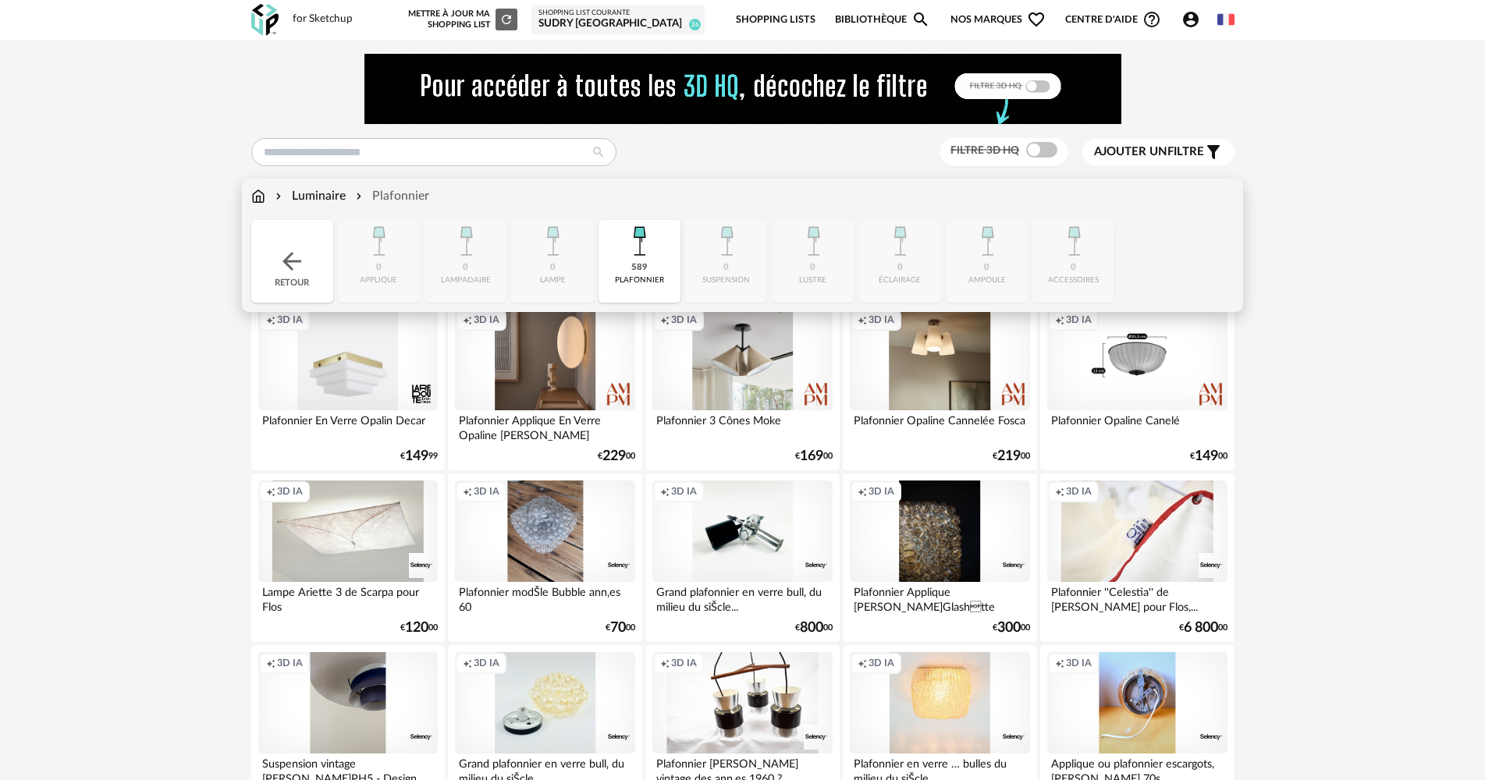
click at [287, 251] on img at bounding box center [292, 261] width 28 height 28
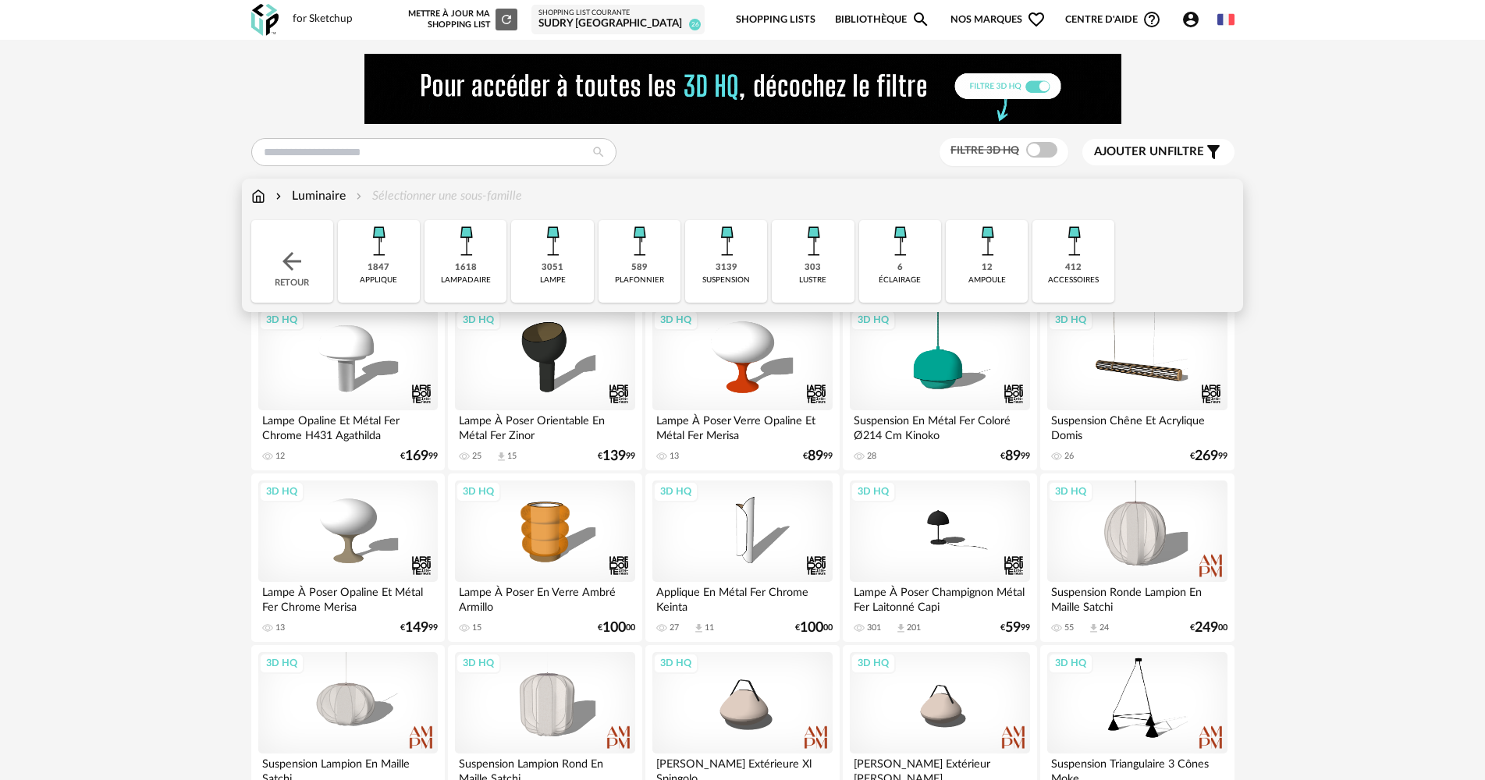
click at [907, 269] on div "6 éclairage" at bounding box center [900, 261] width 82 height 83
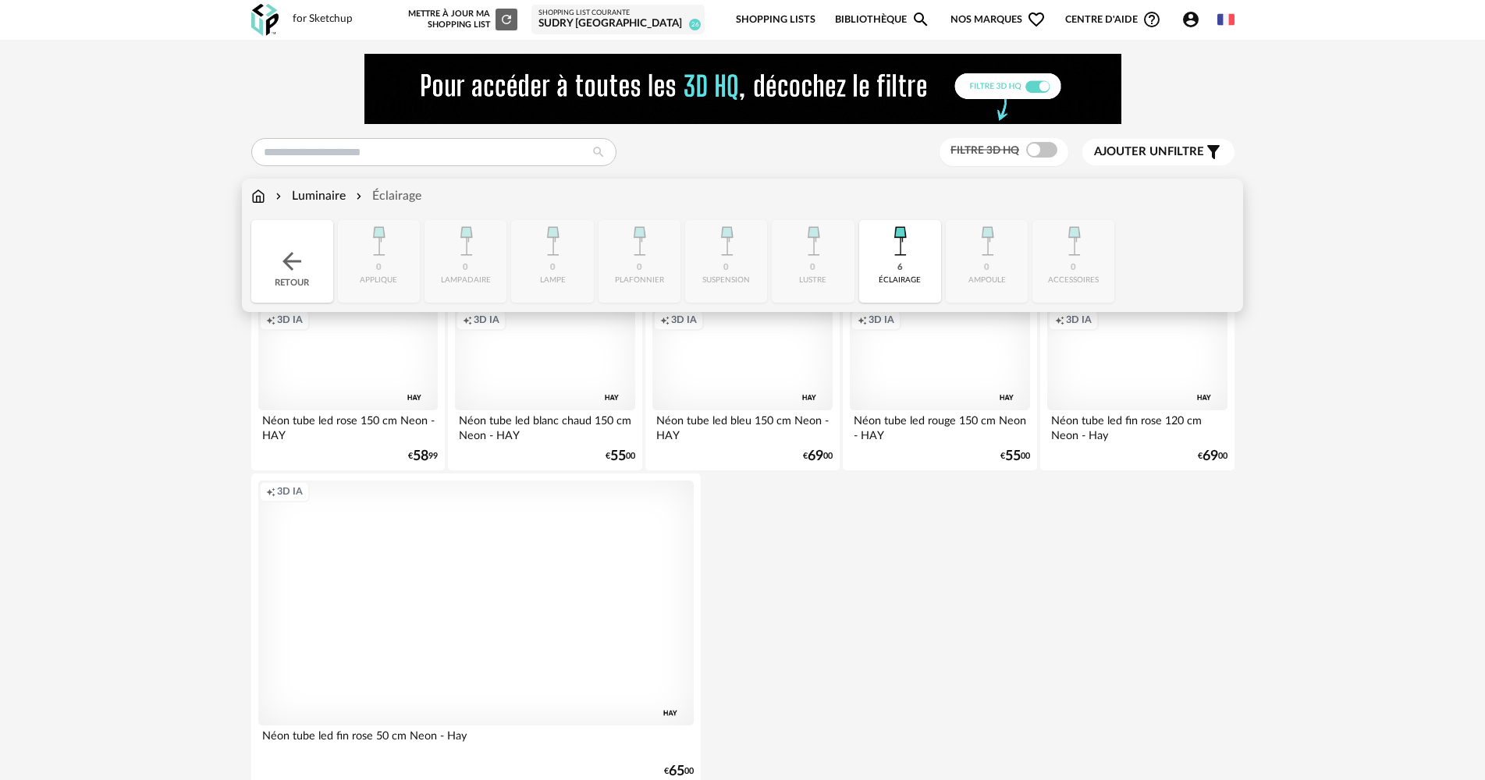
click at [290, 266] on img at bounding box center [292, 261] width 28 height 28
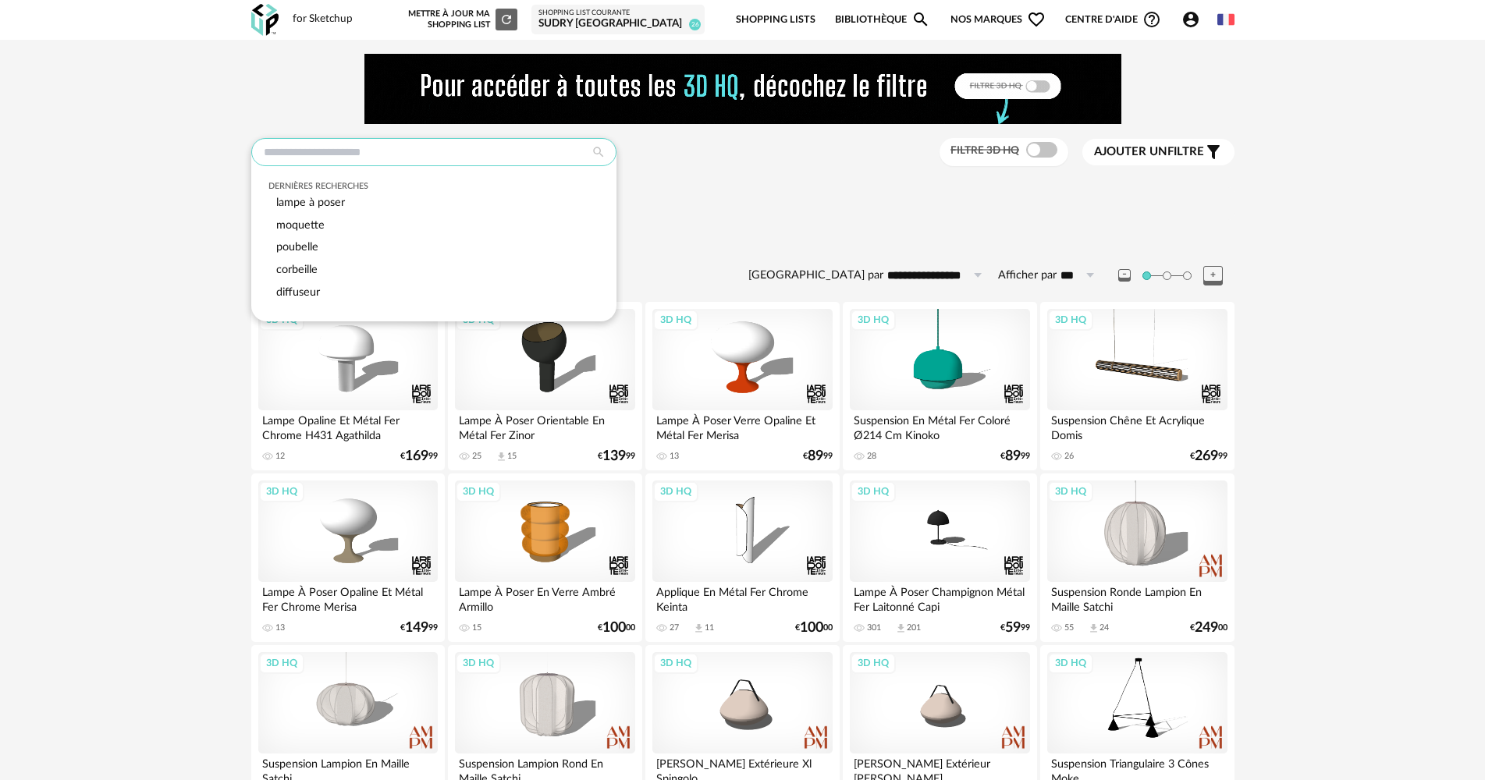
click at [358, 147] on input "text" at bounding box center [433, 152] width 365 height 28
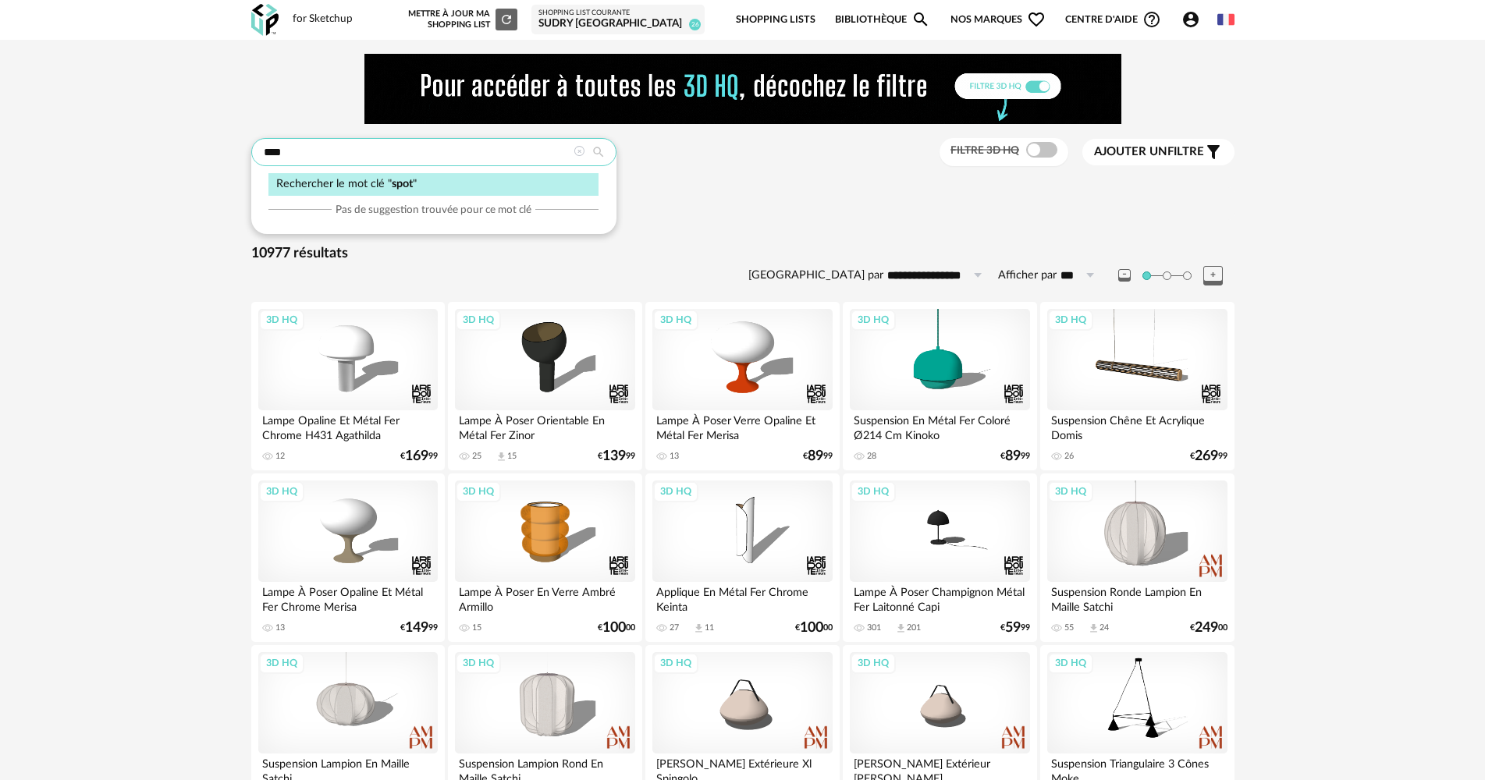
type input "****"
type input "**********"
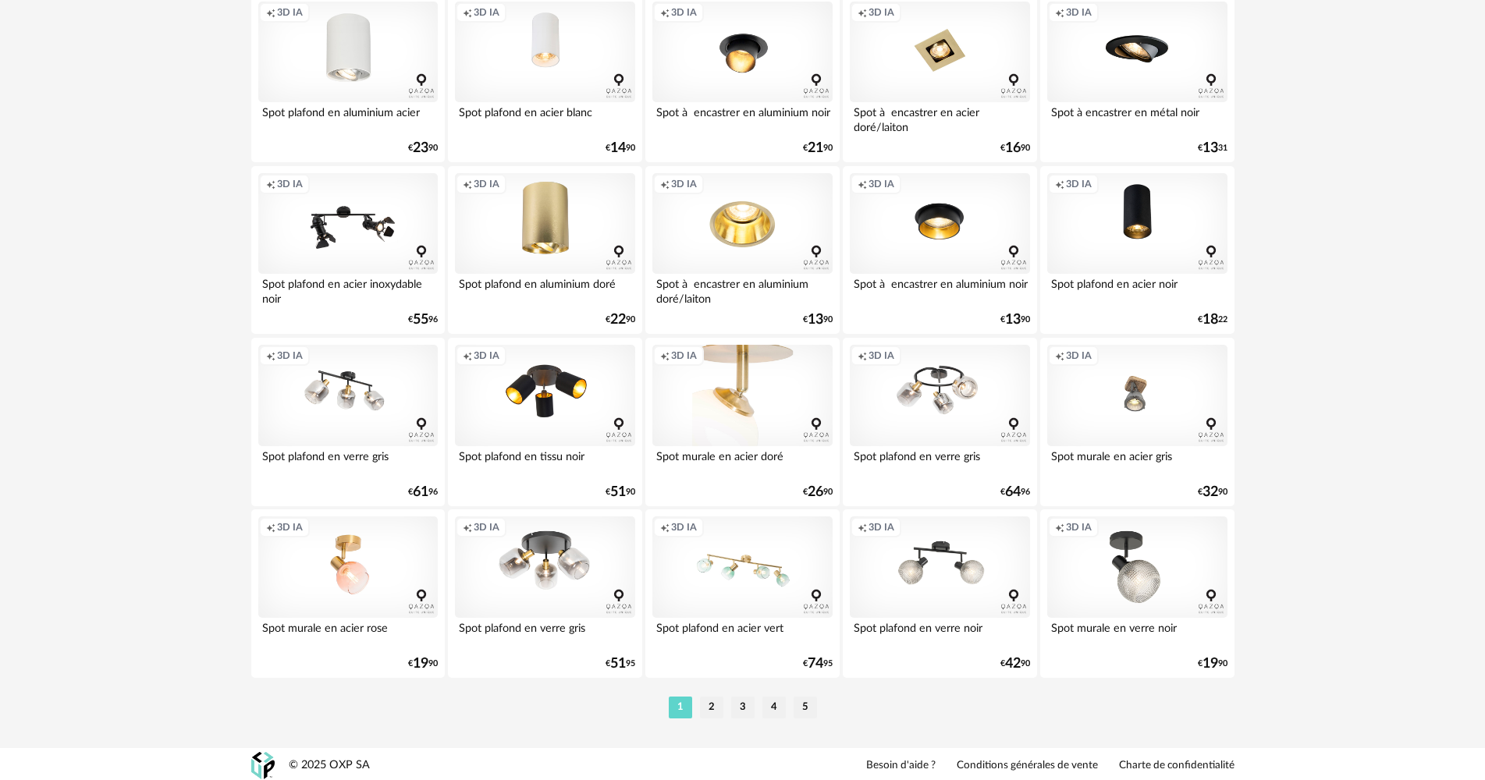
scroll to position [3059, 0]
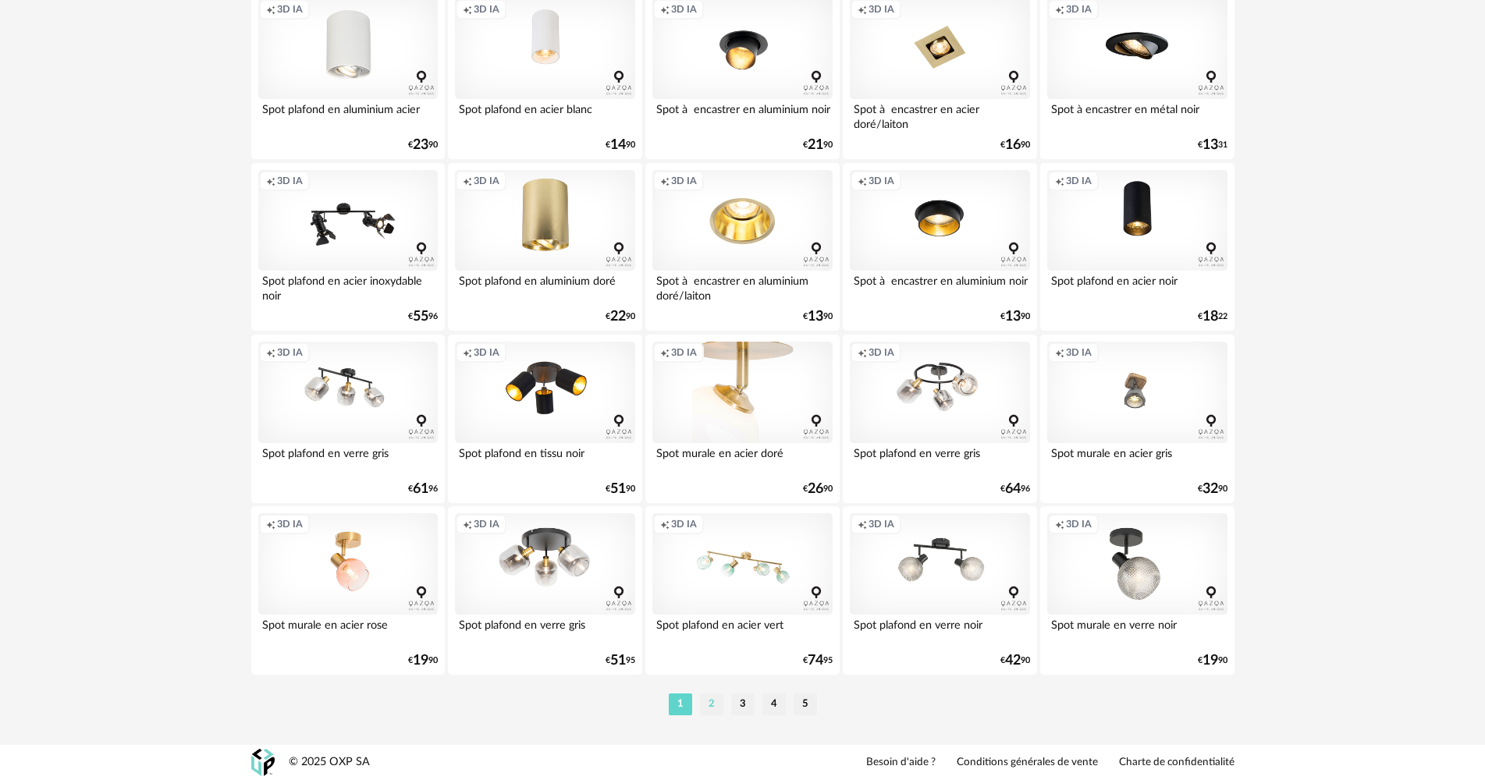
click at [705, 709] on li "2" at bounding box center [711, 705] width 23 height 22
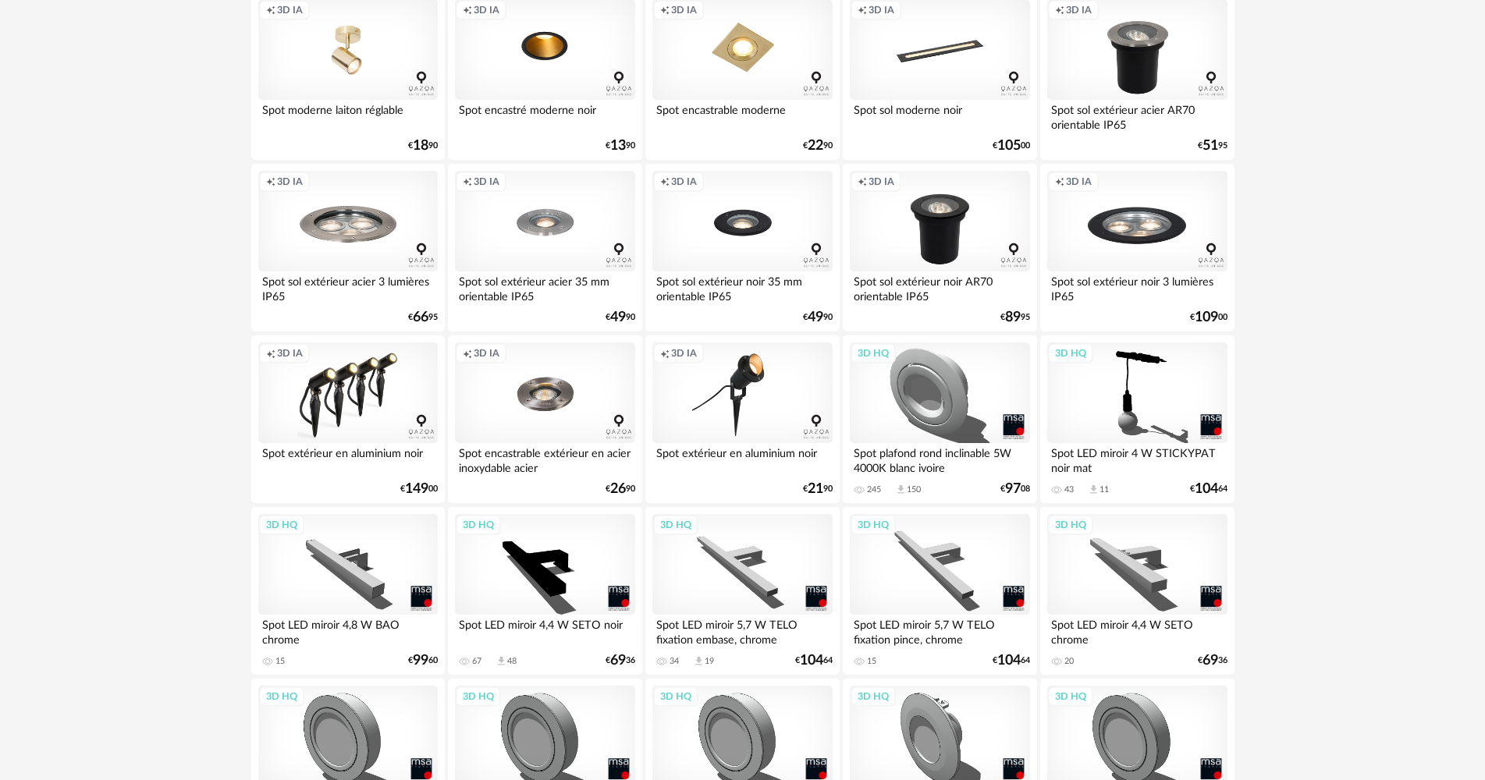
scroll to position [3059, 0]
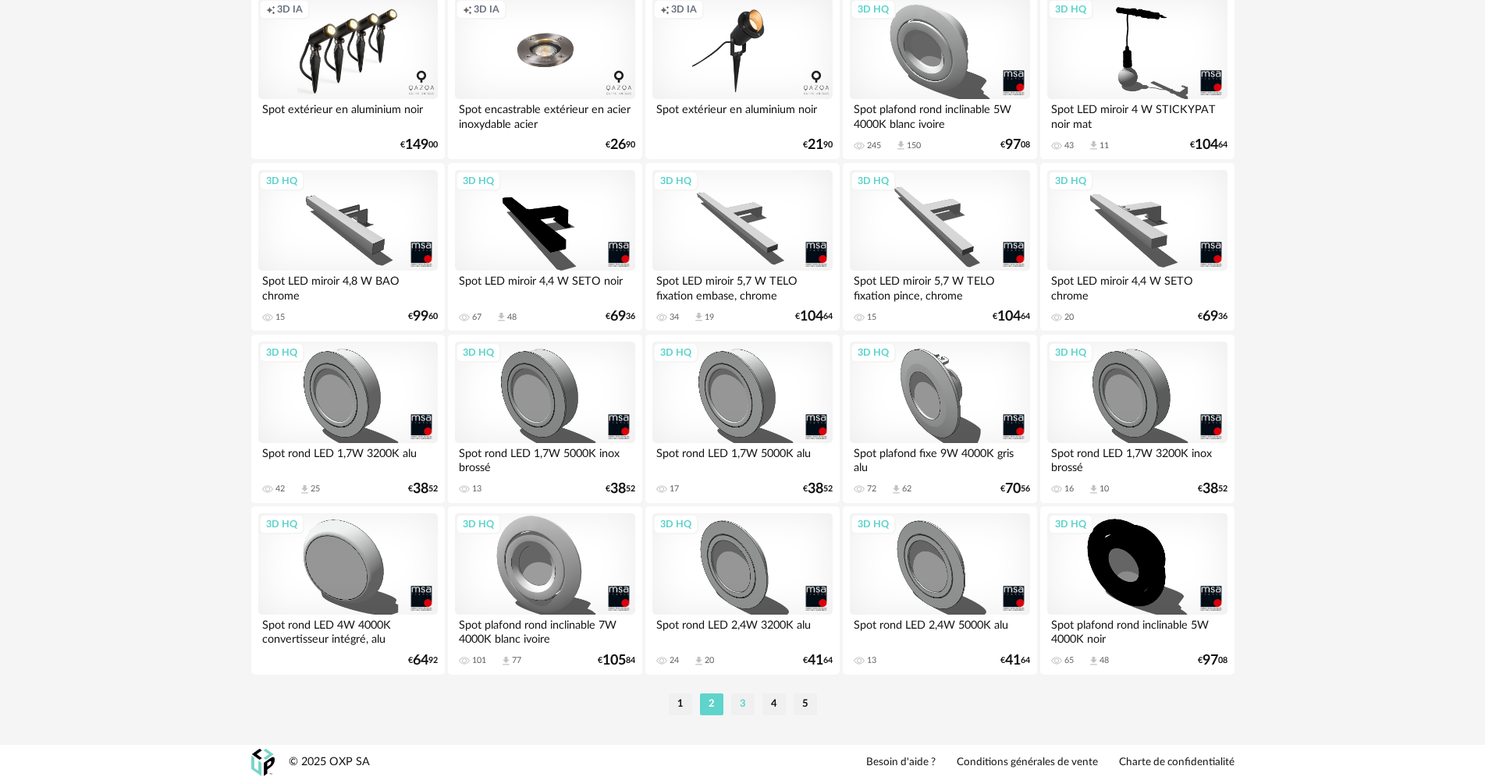
click at [743, 697] on li "3" at bounding box center [742, 705] width 23 height 22
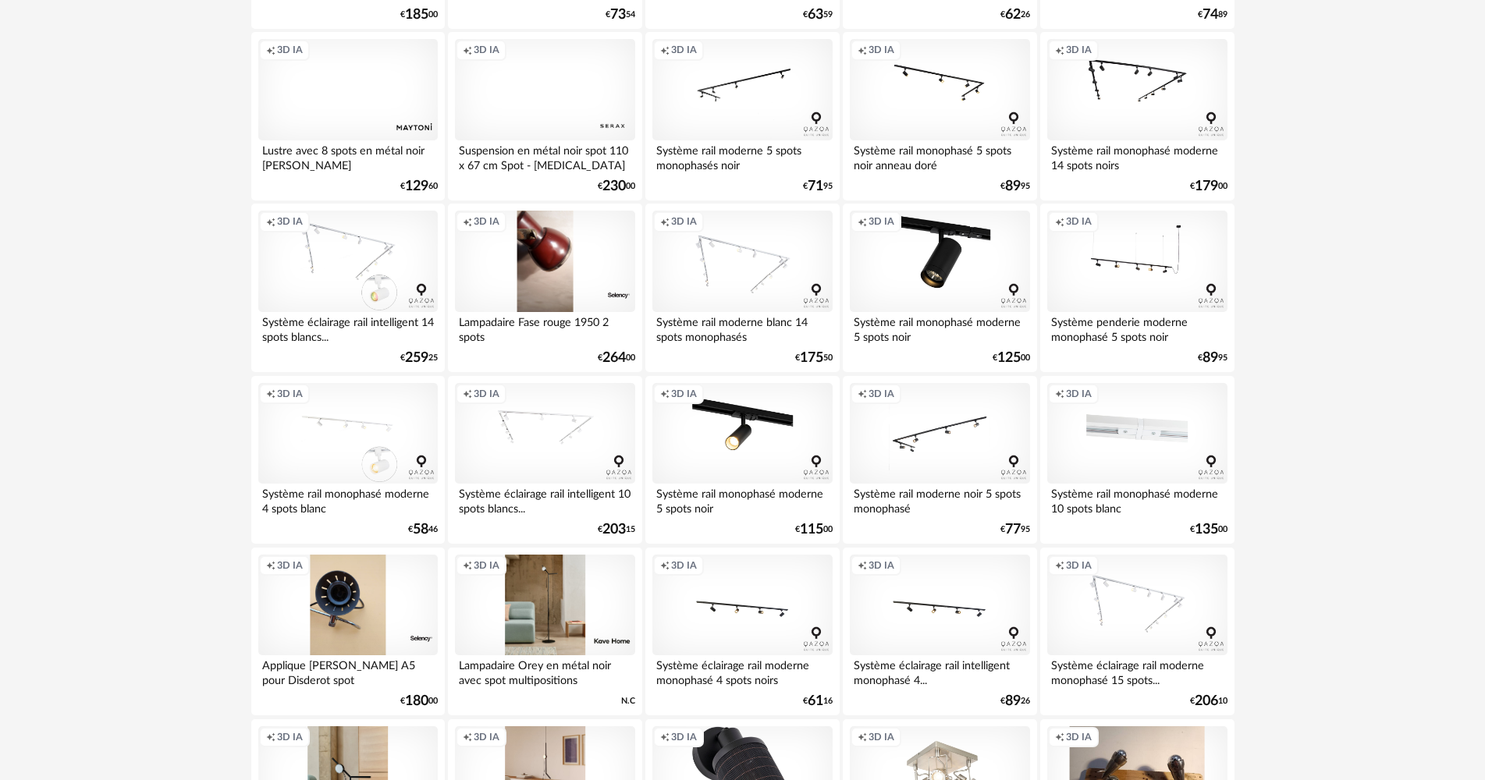
scroll to position [2185, 0]
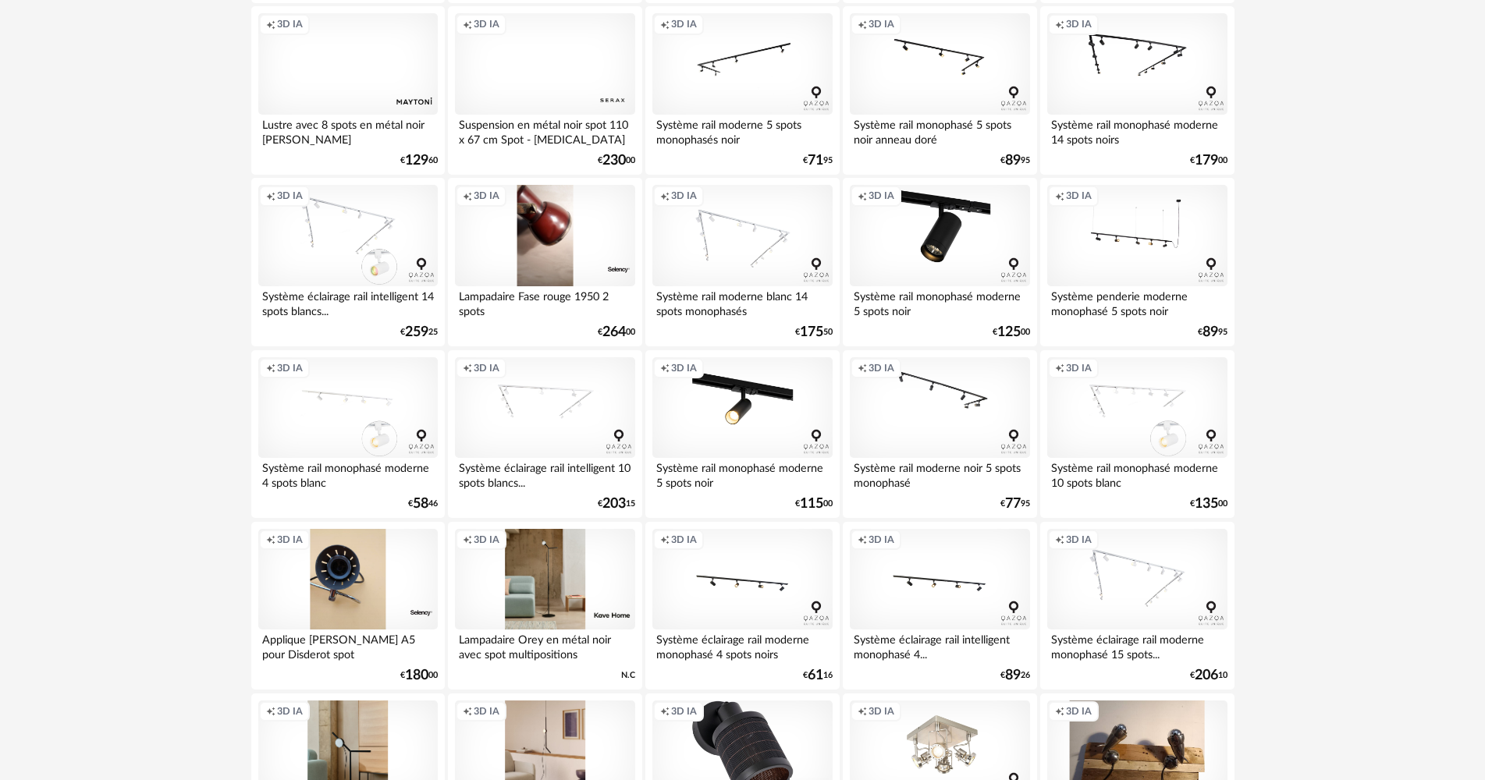
click at [979, 420] on div "Creation icon 3D IA" at bounding box center [939, 407] width 179 height 101
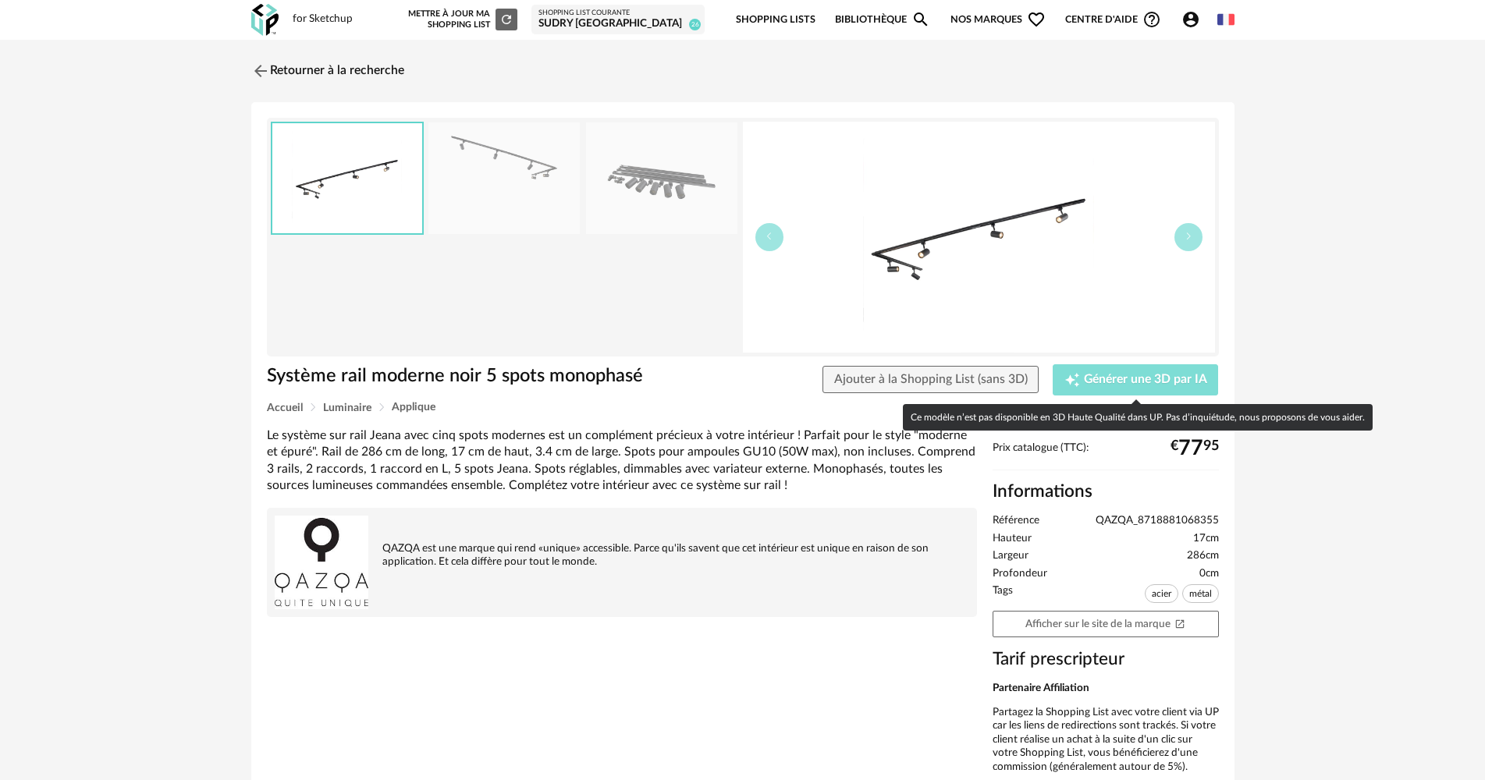
click at [1089, 382] on span "Générer une 3D par IA" at bounding box center [1145, 380] width 123 height 12
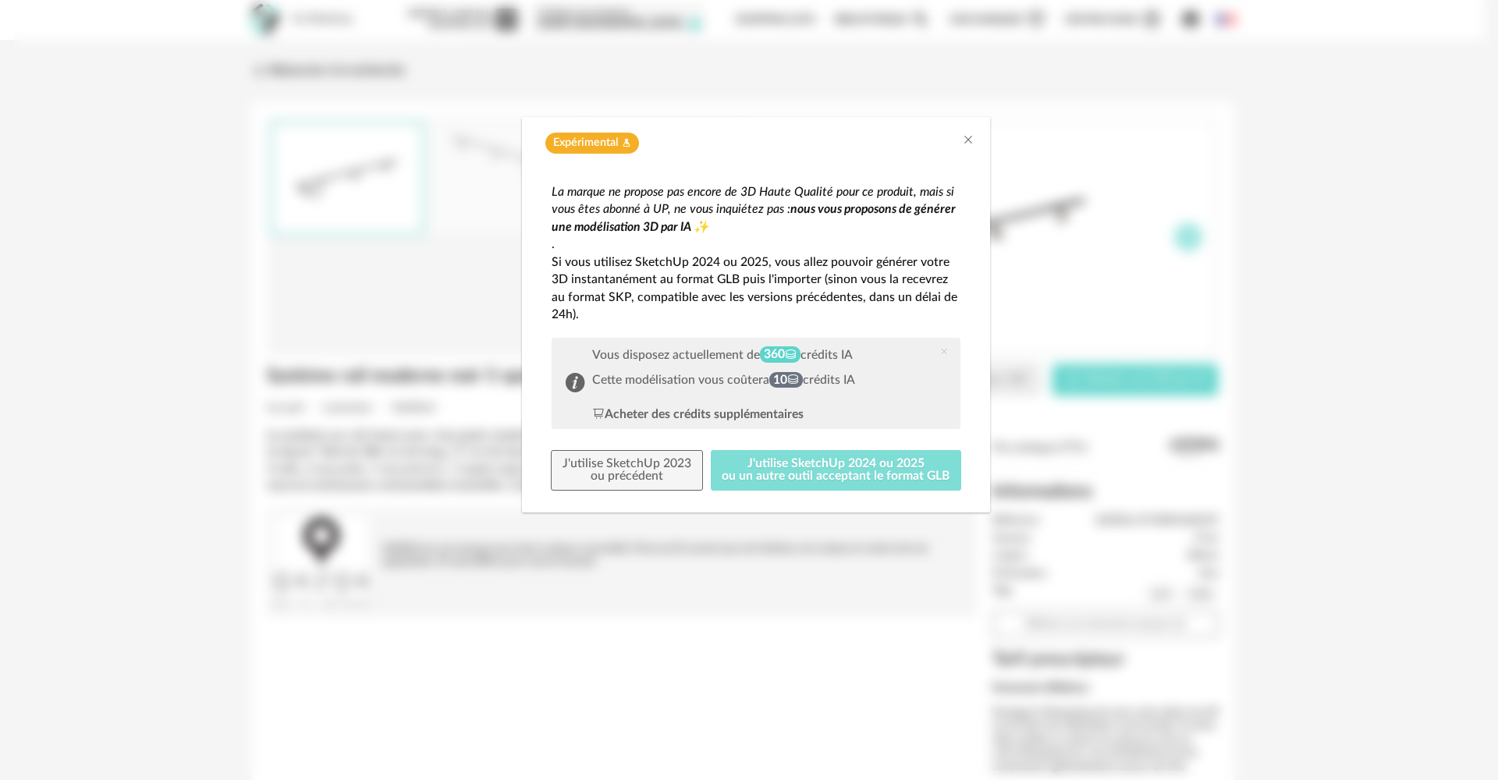
click at [783, 475] on button "J'utilise SketchUp 2024 ou 2025 ou un autre outil acceptant le format GLB" at bounding box center [836, 470] width 251 height 41
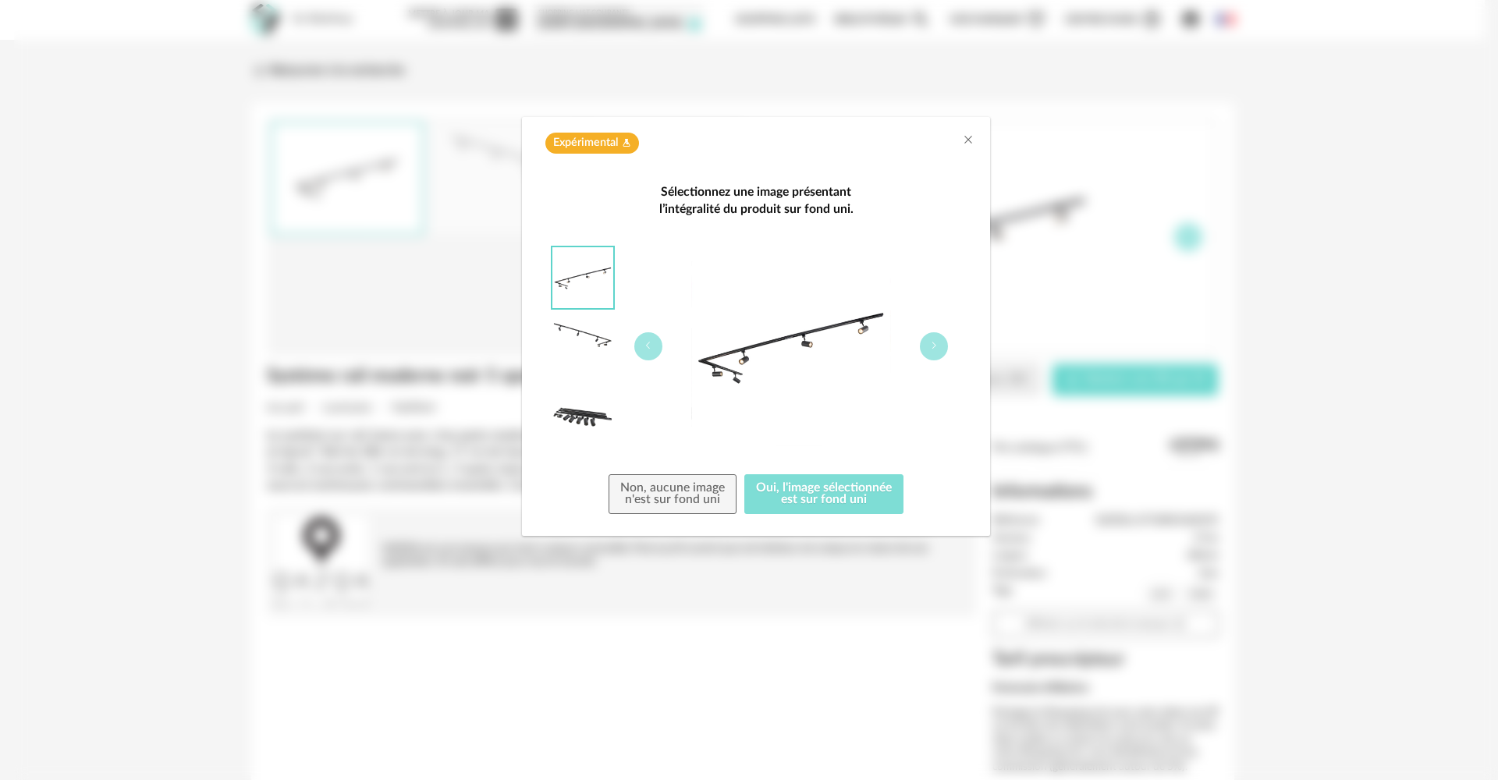
click at [846, 498] on button "Oui, l'image sélectionnée est sur fond uni" at bounding box center [823, 494] width 159 height 41
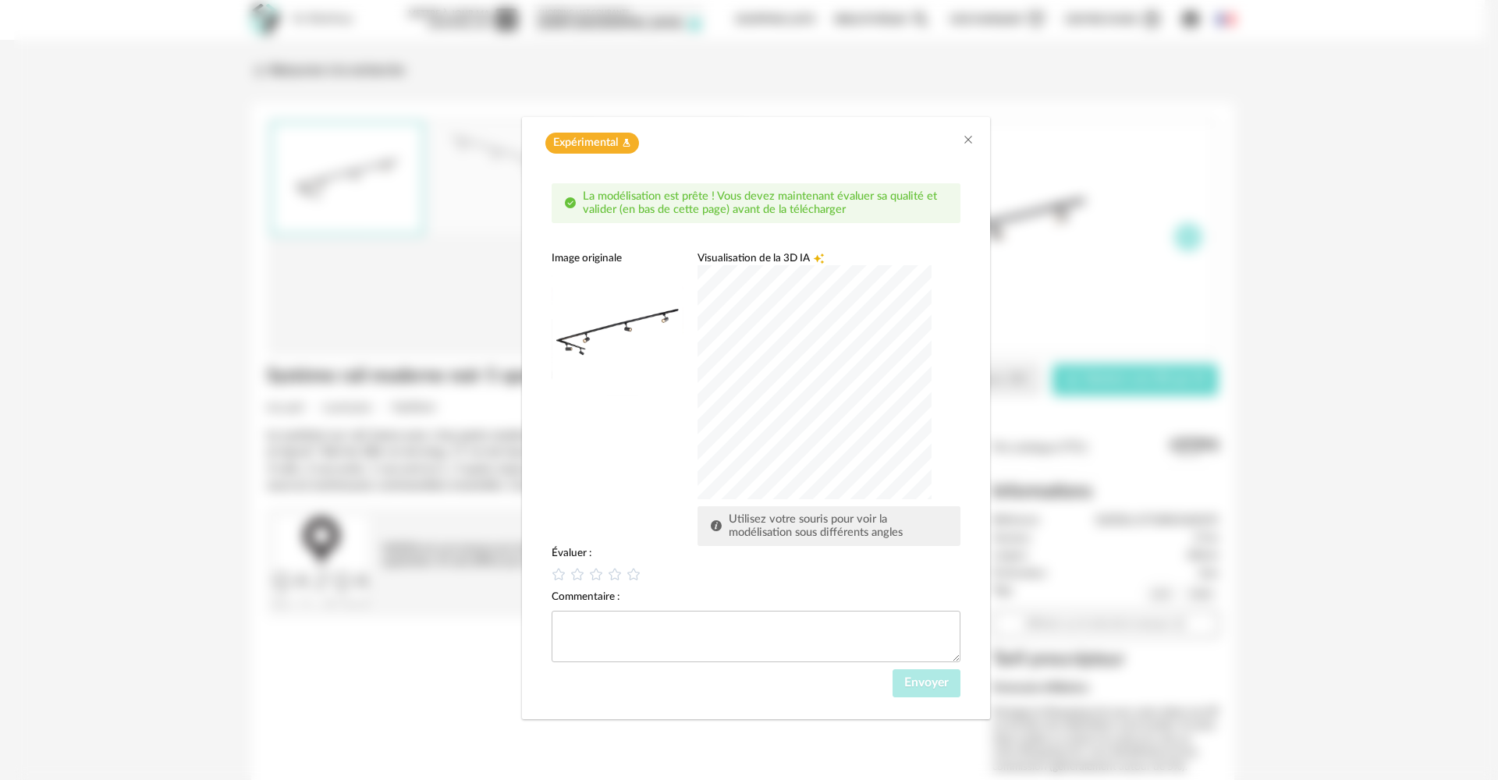
click at [850, 395] on div "dialog" at bounding box center [815, 382] width 234 height 234
click at [601, 574] on icon "dialog" at bounding box center [596, 575] width 16 height 16
click at [912, 684] on span "Envoyer" at bounding box center [926, 683] width 44 height 12
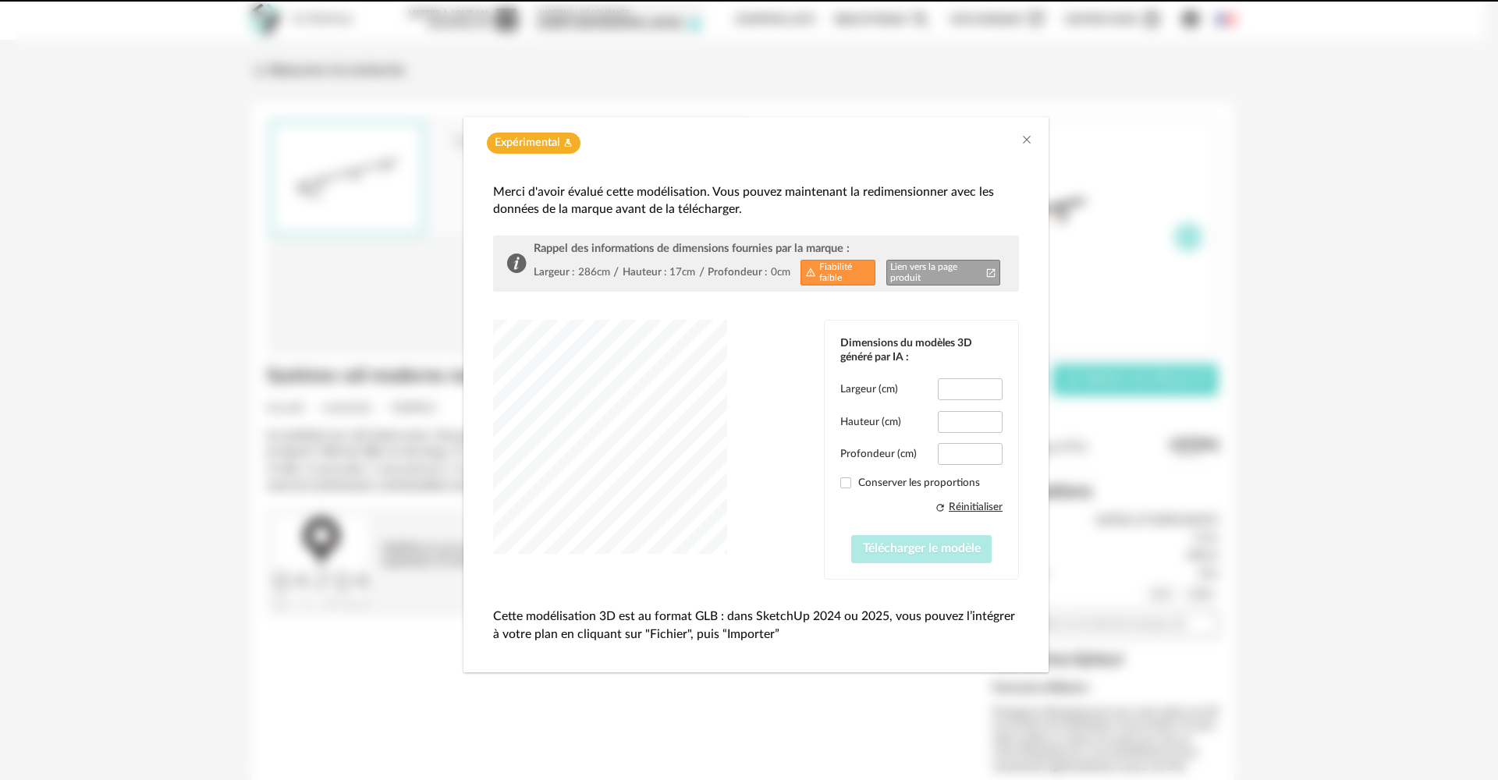
type input "*****"
type input "****"
type input "*****"
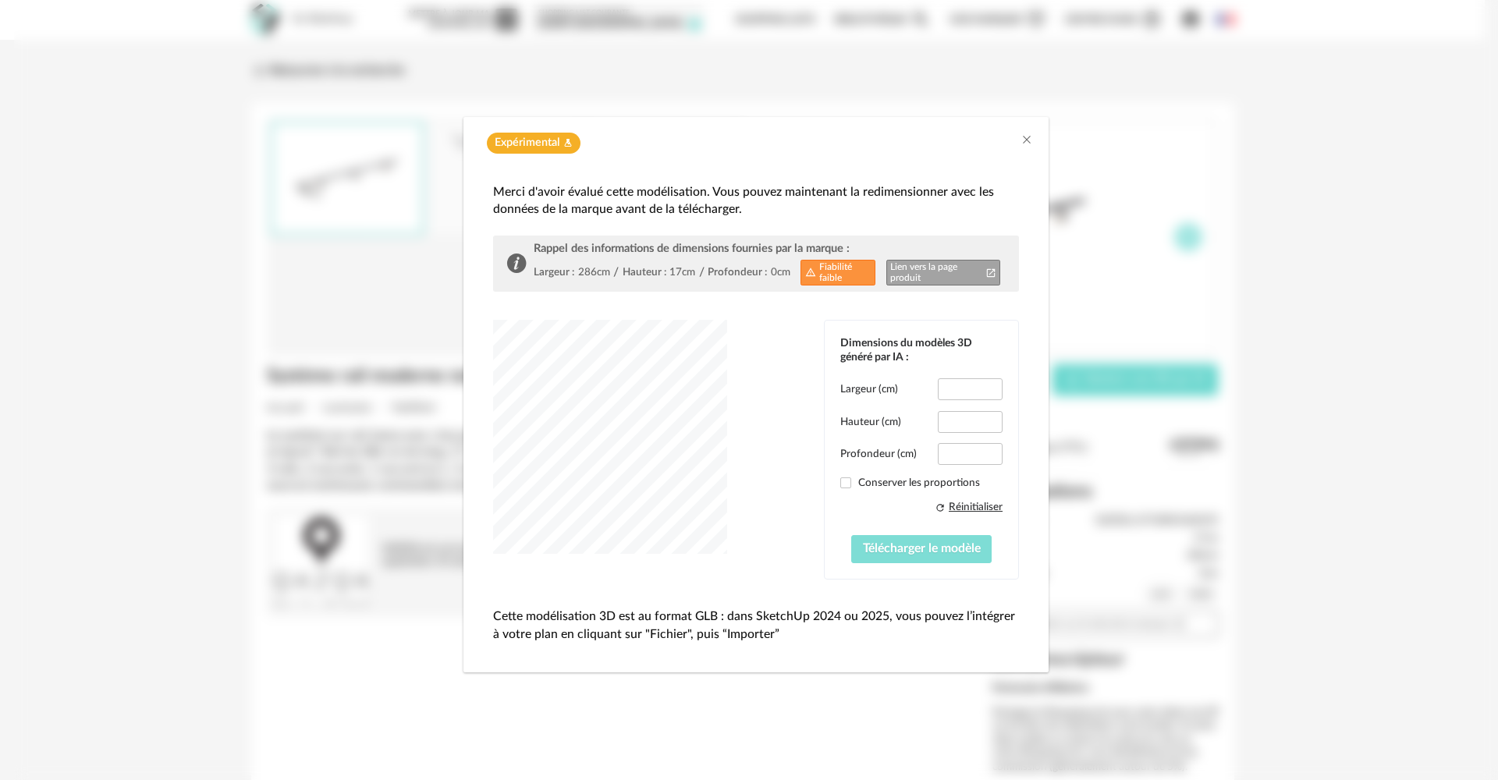
click at [901, 552] on span "Télécharger le modèle" at bounding box center [922, 548] width 118 height 12
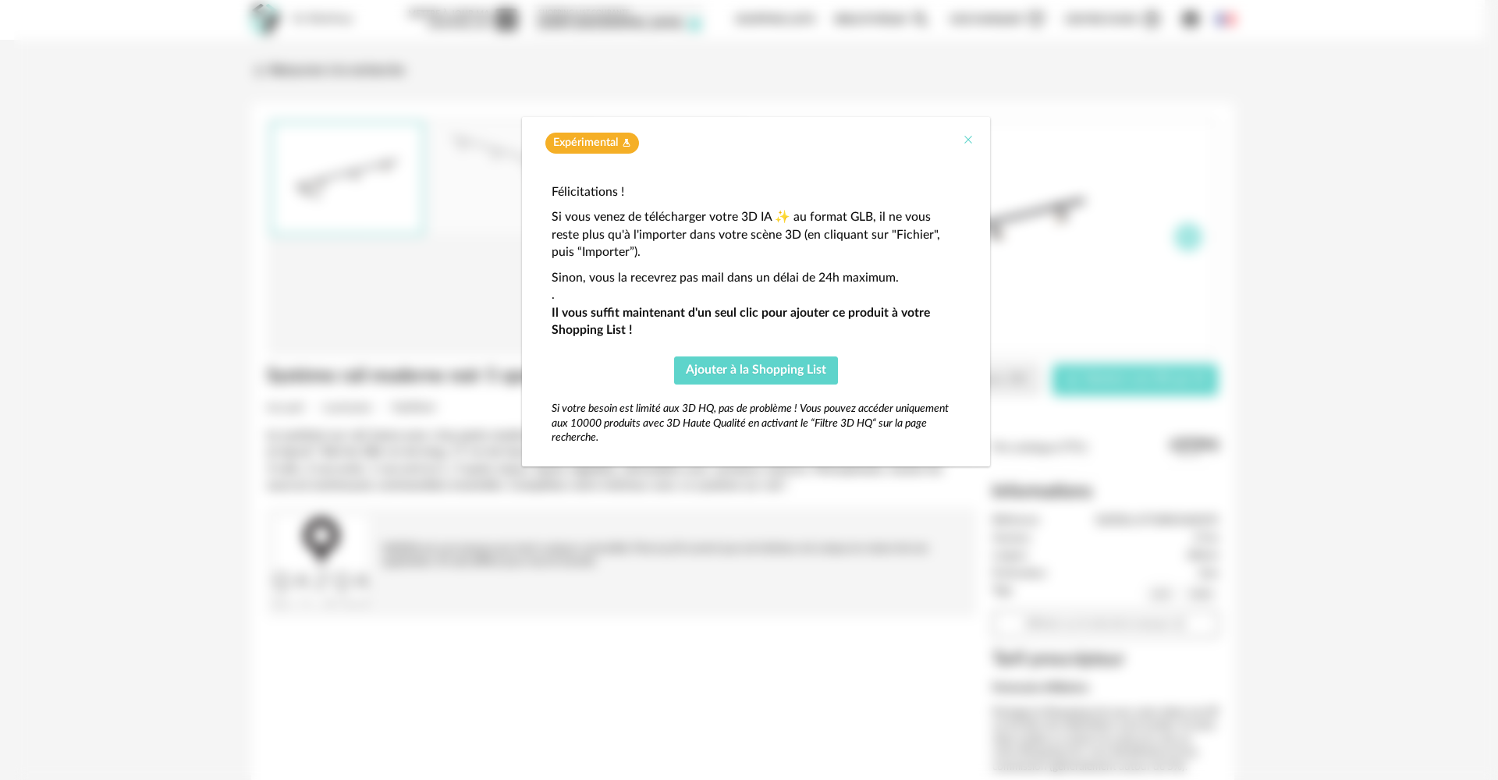
click at [968, 137] on icon "Close" at bounding box center [968, 139] width 12 height 12
